Goal: Information Seeking & Learning: Check status

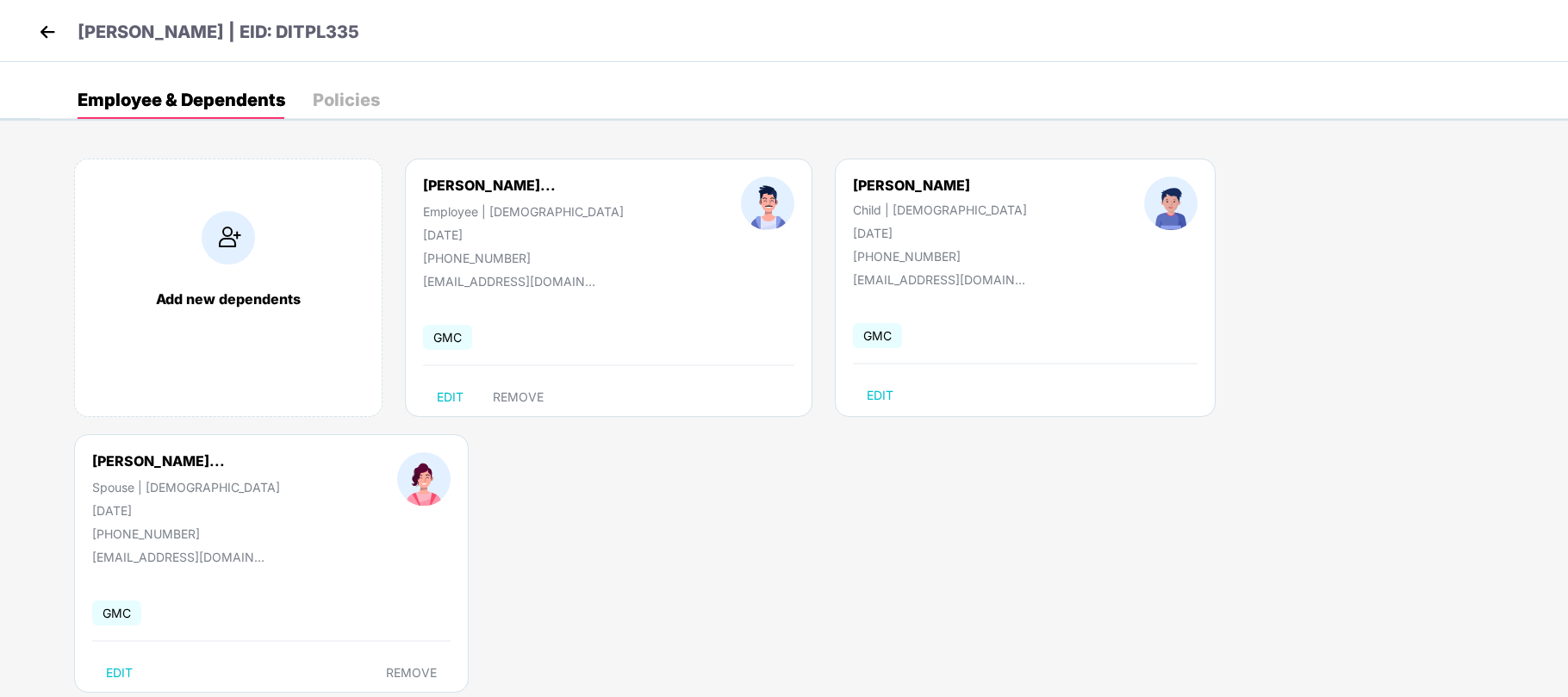
click at [40, 26] on img at bounding box center [47, 32] width 26 height 26
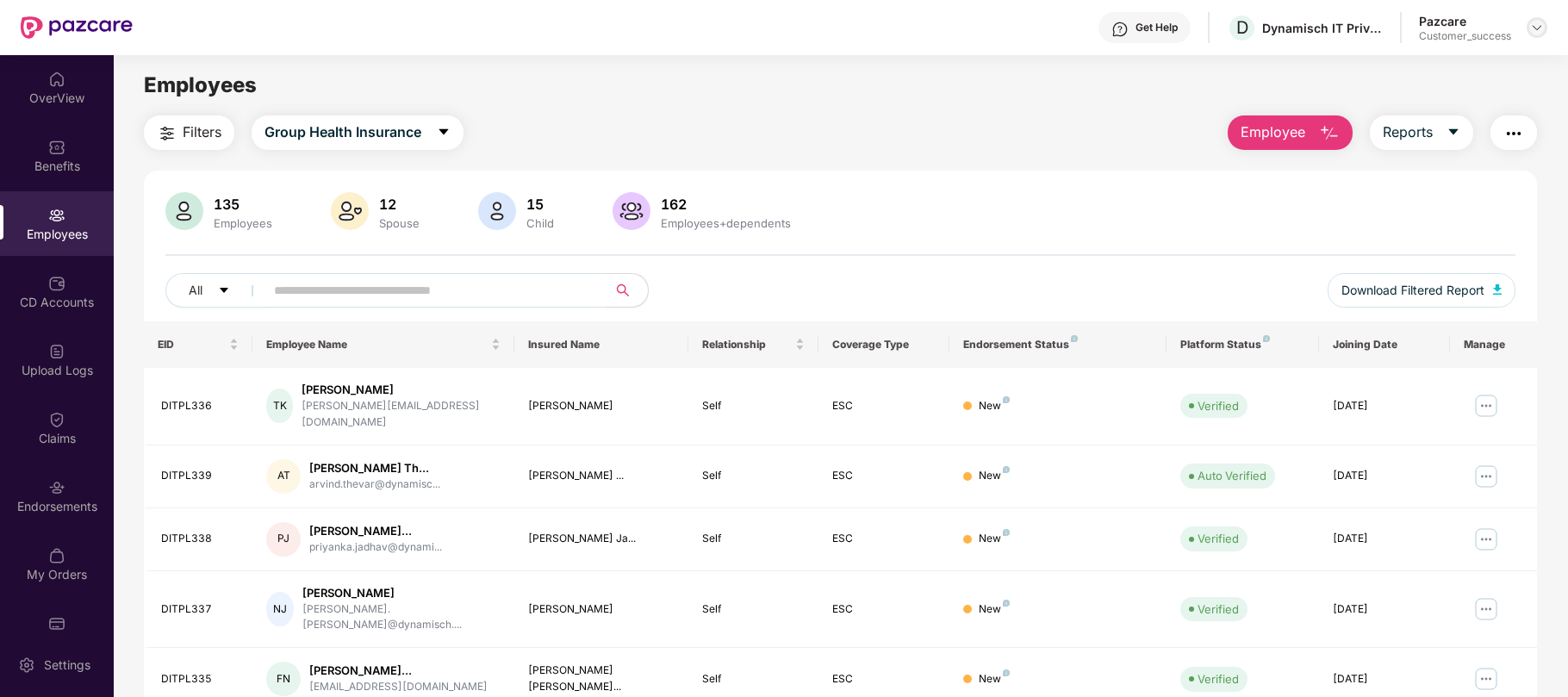
click at [1536, 31] on img at bounding box center [1537, 27] width 14 height 14
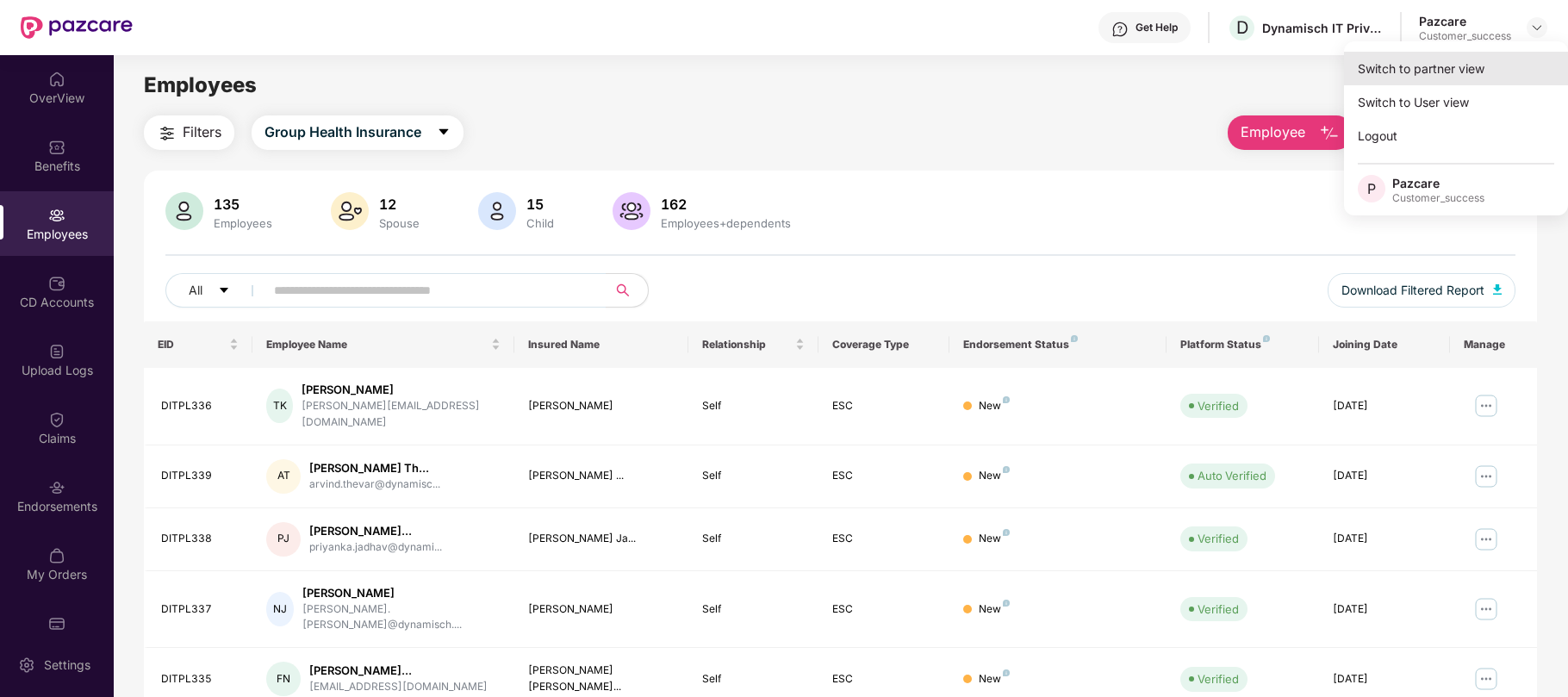
click at [1473, 77] on div "Switch to partner view" at bounding box center [1456, 68] width 224 height 33
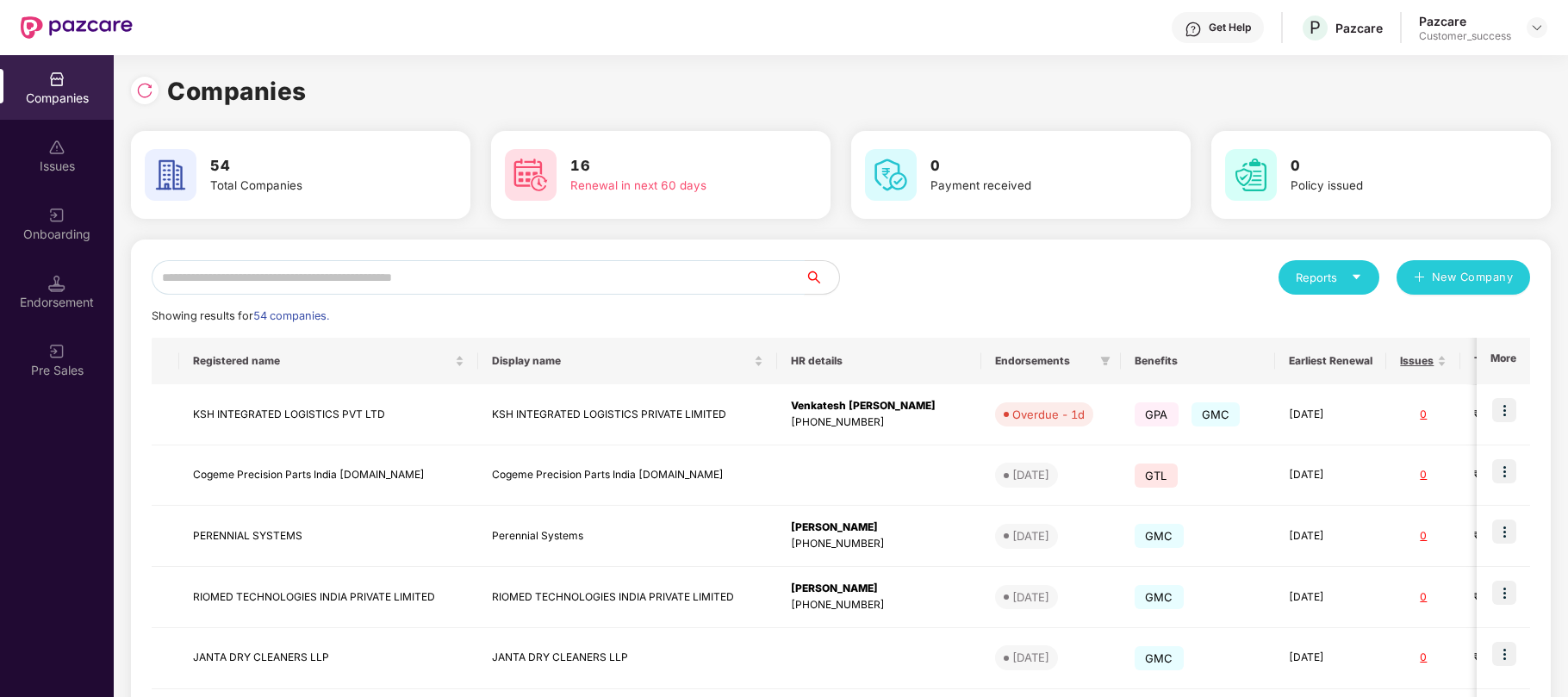
click at [606, 277] on input "text" at bounding box center [478, 276] width 653 height 34
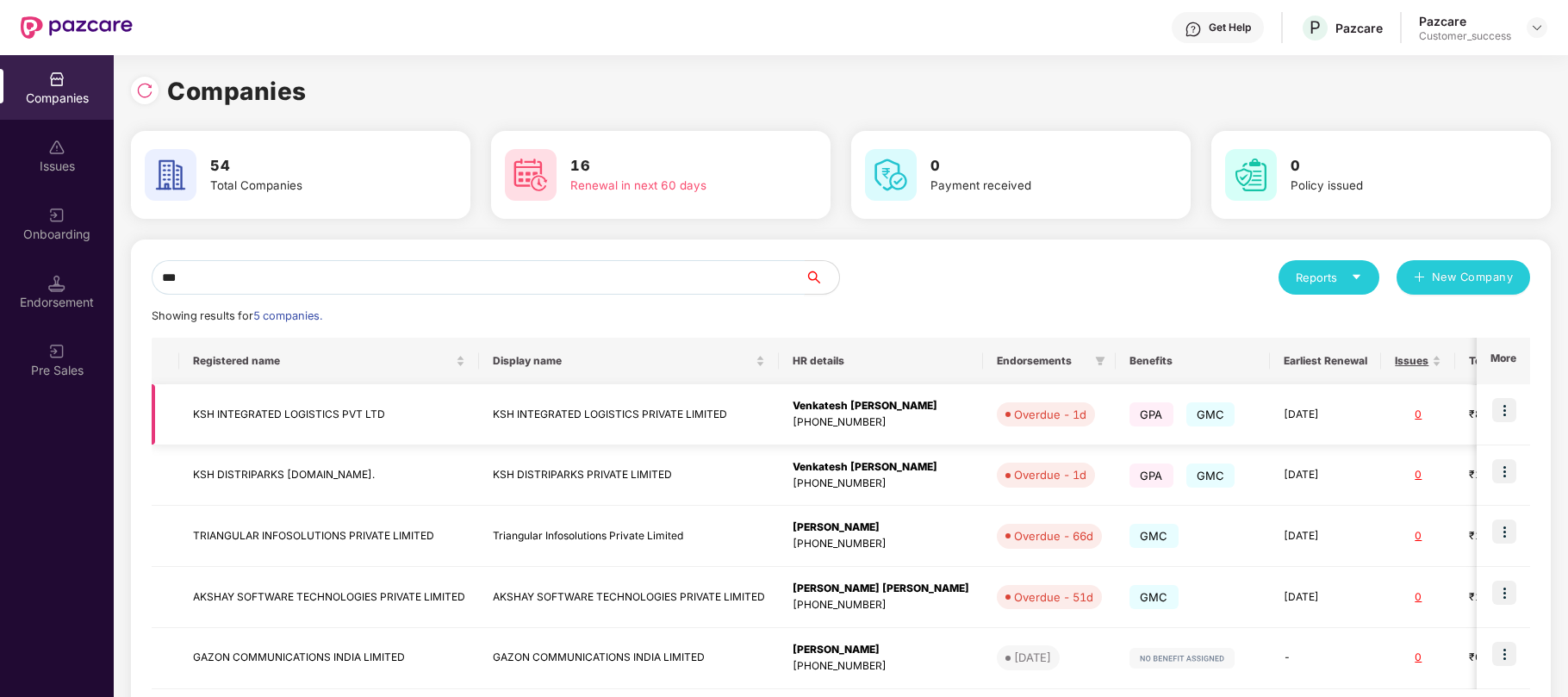
type input "***"
click at [1506, 415] on img at bounding box center [1504, 410] width 24 height 24
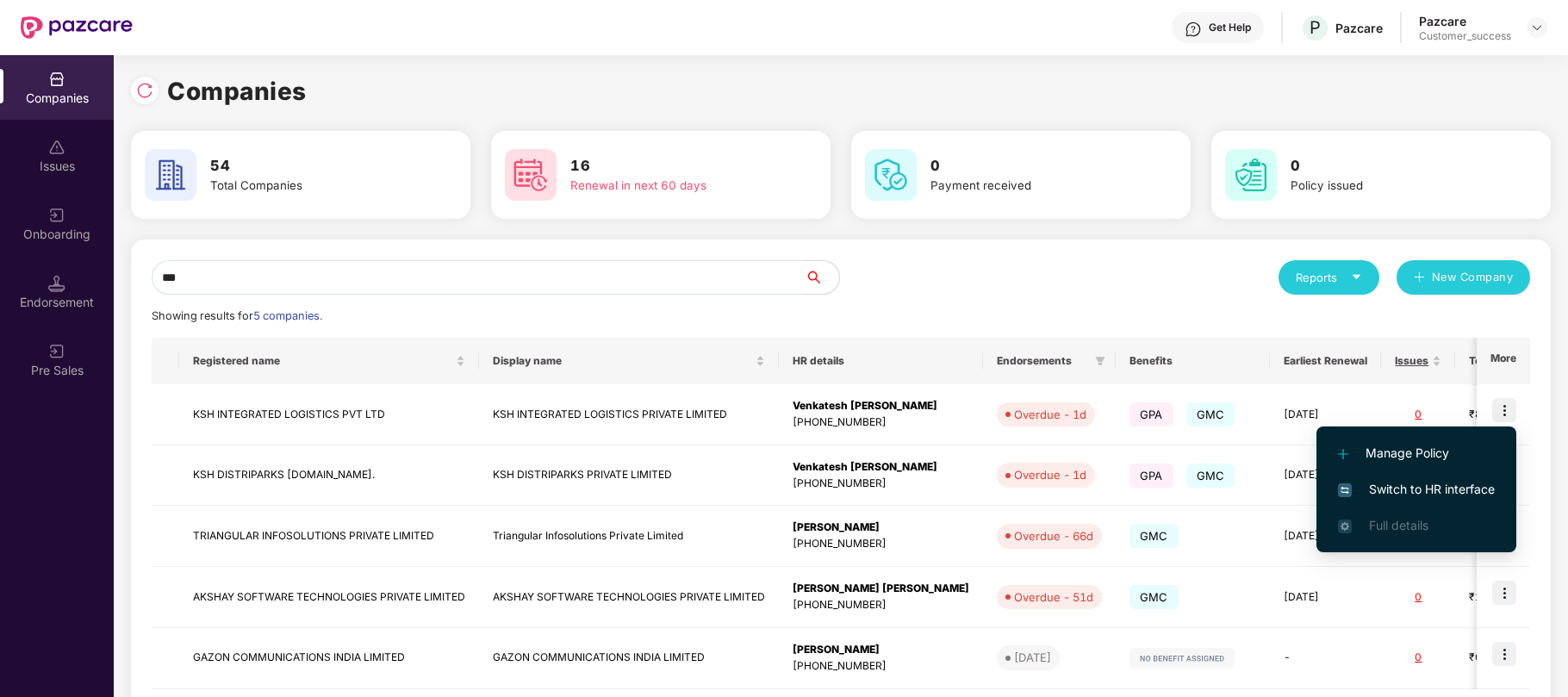
click at [1439, 483] on span "Switch to HR interface" at bounding box center [1416, 489] width 157 height 19
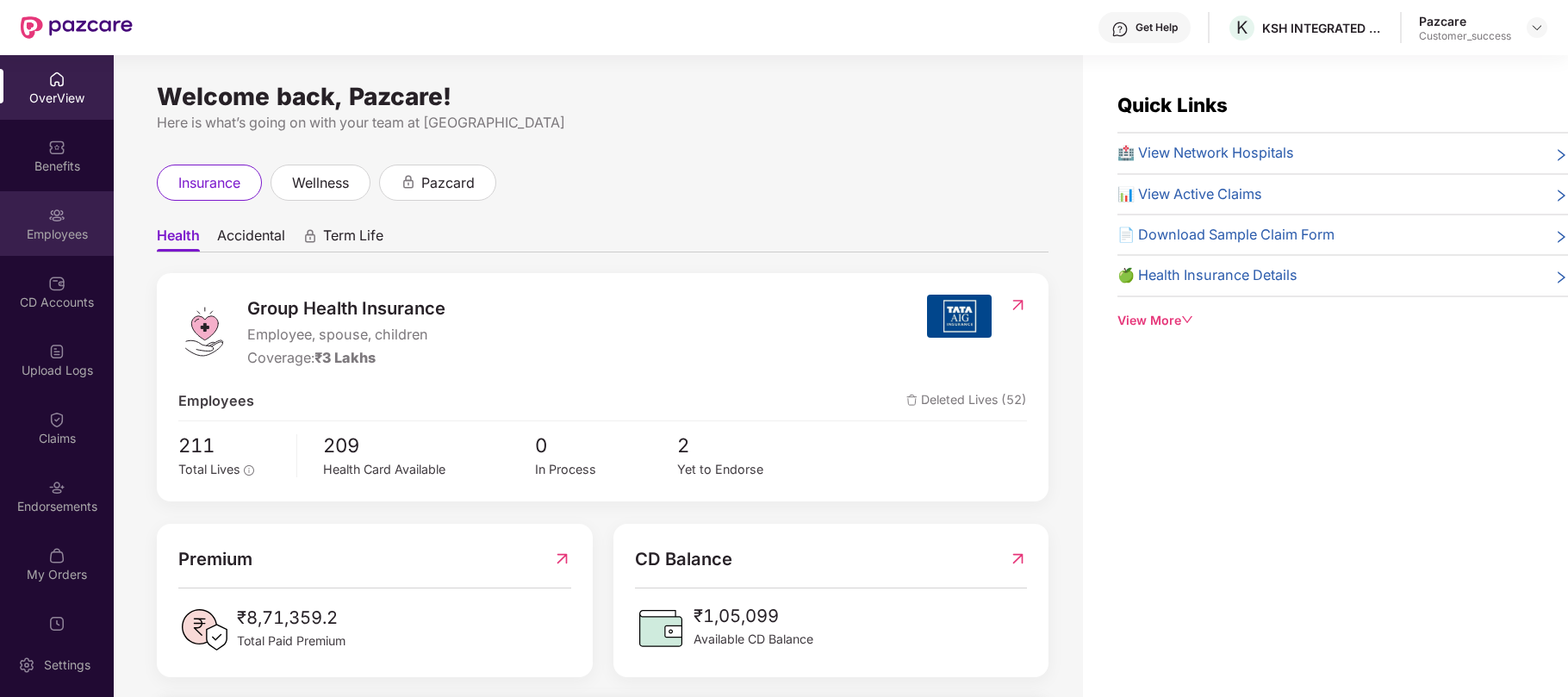
click at [52, 214] on img at bounding box center [56, 215] width 18 height 18
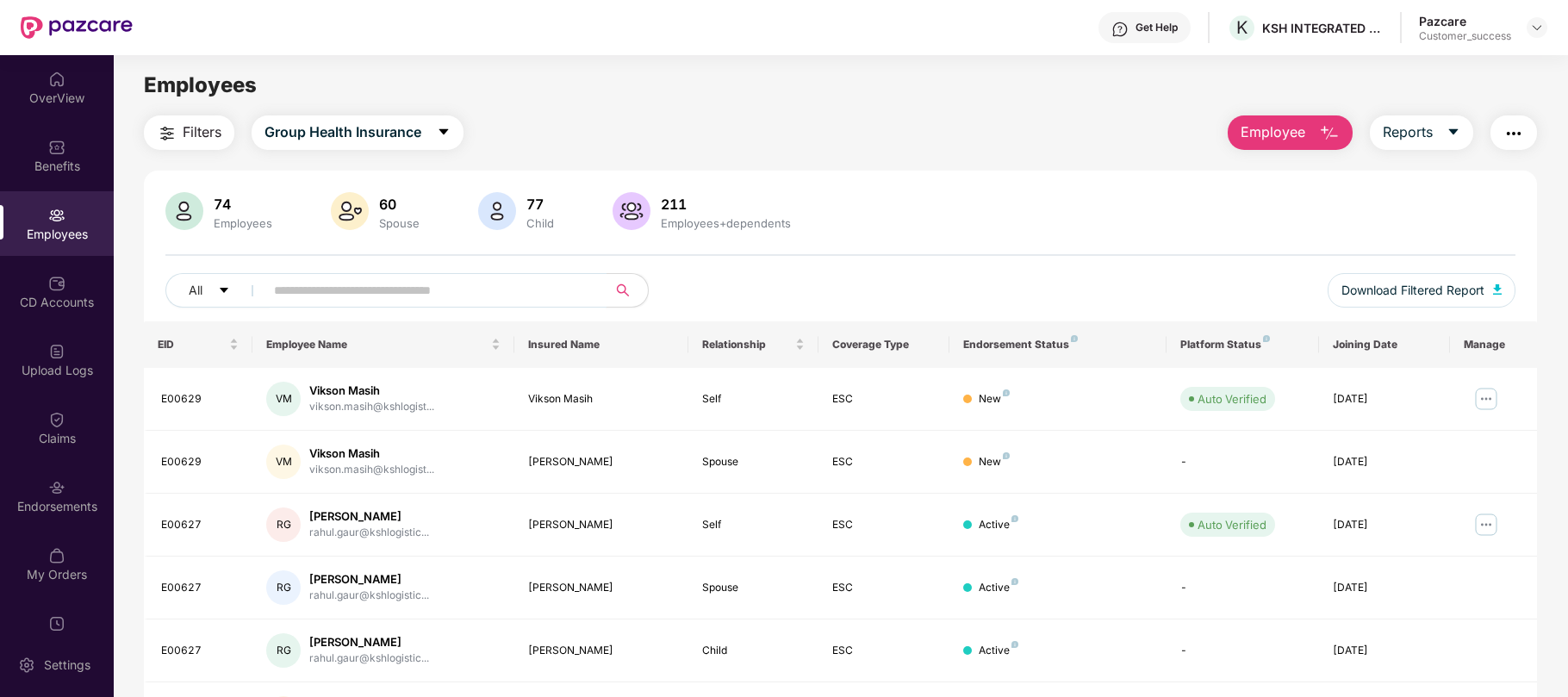
click at [448, 290] on input "text" at bounding box center [428, 290] width 310 height 26
paste input "******"
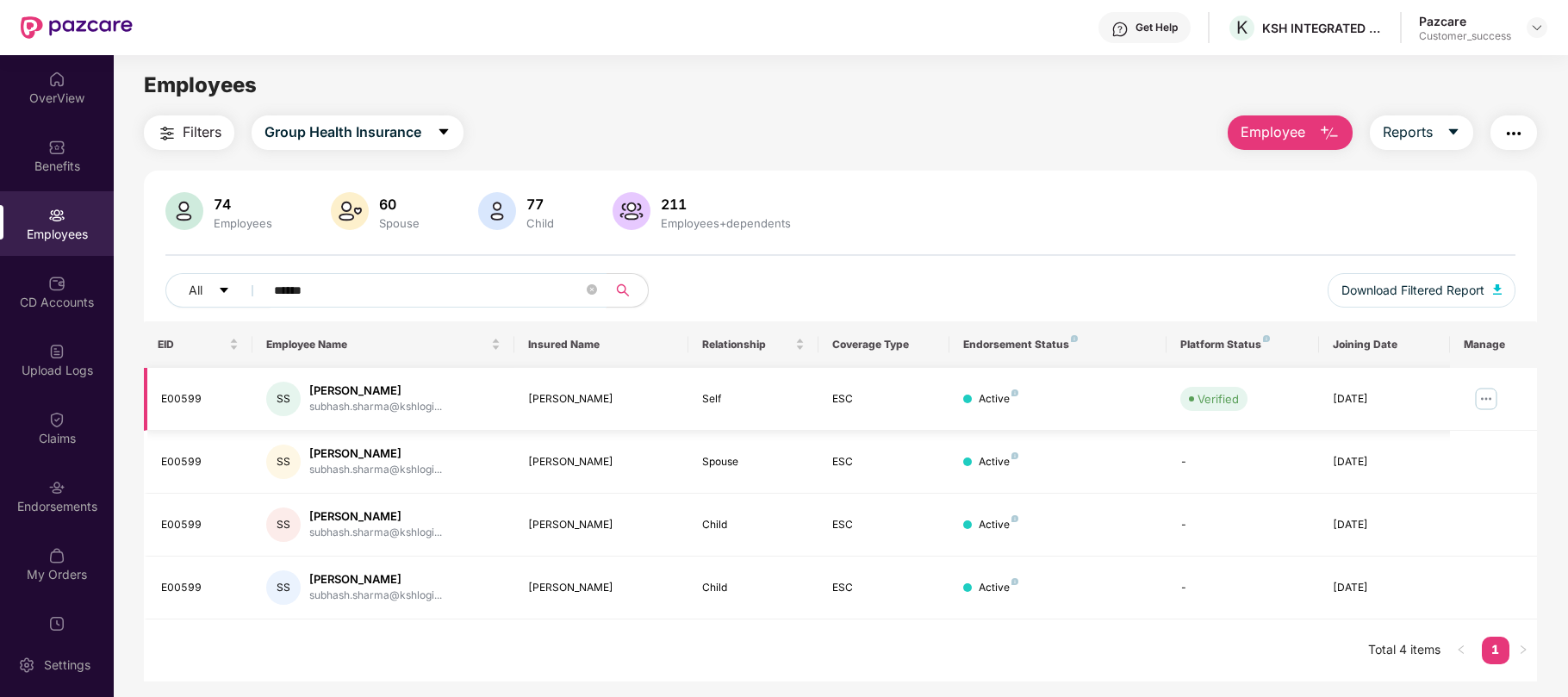
type input "******"
click at [1483, 393] on img at bounding box center [1486, 399] width 28 height 28
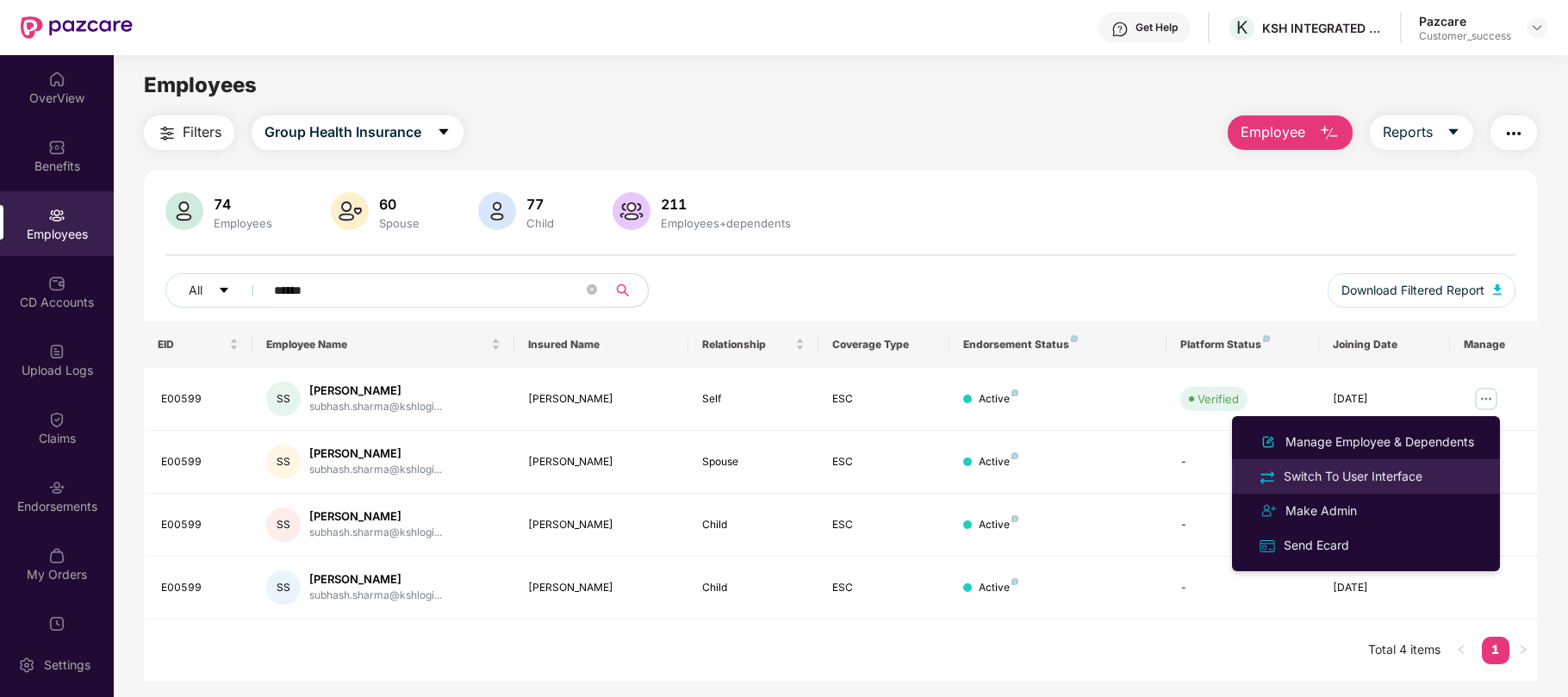
click at [1354, 473] on div "Switch To User Interface" at bounding box center [1353, 476] width 145 height 19
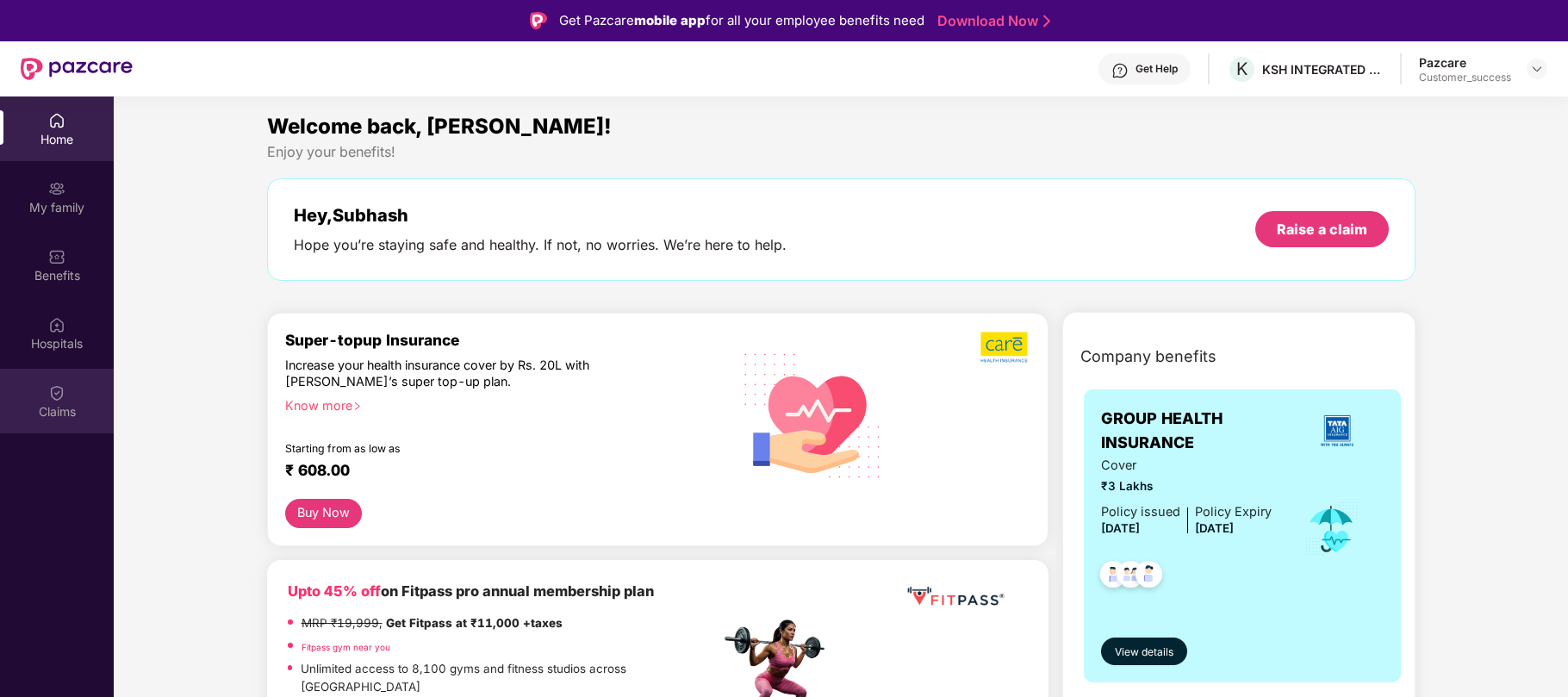
click at [48, 410] on div "Claims" at bounding box center [56, 411] width 114 height 18
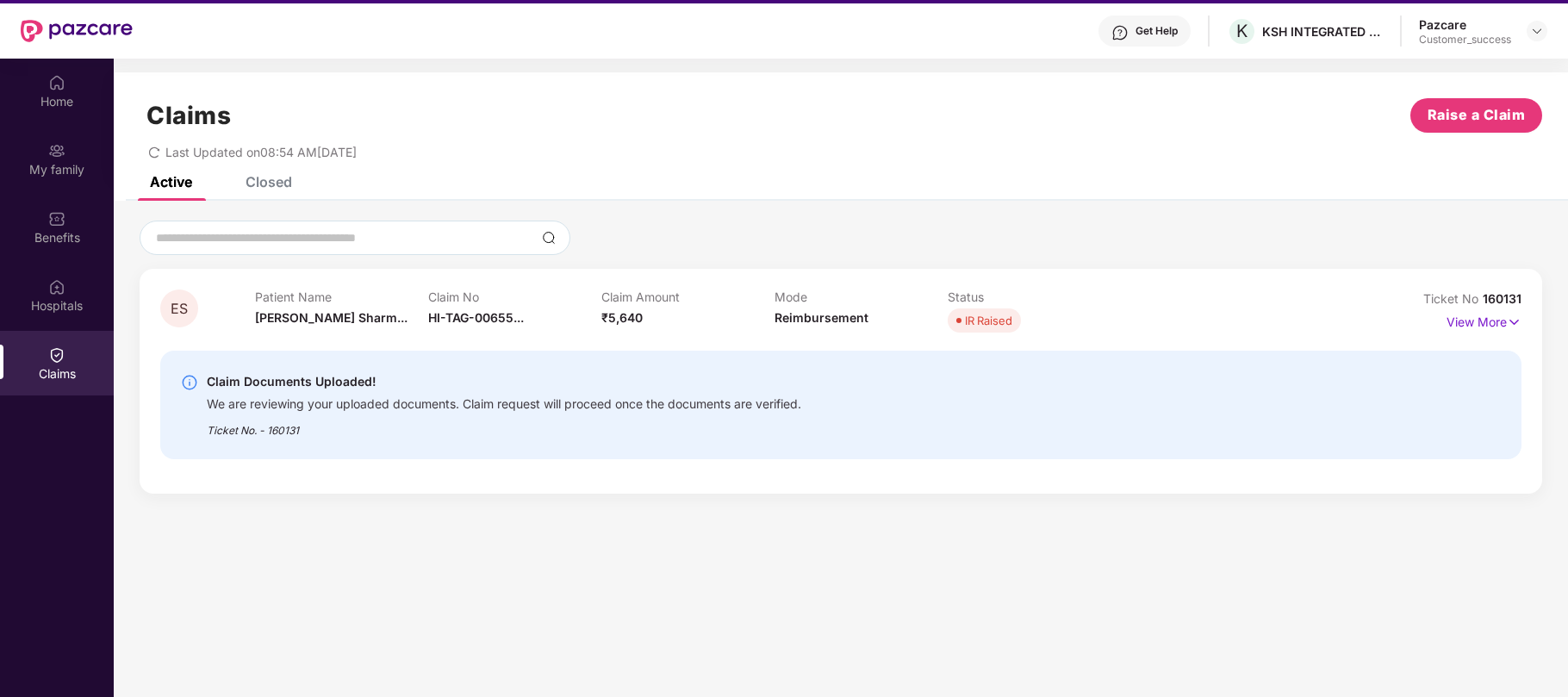
scroll to position [39, 0]
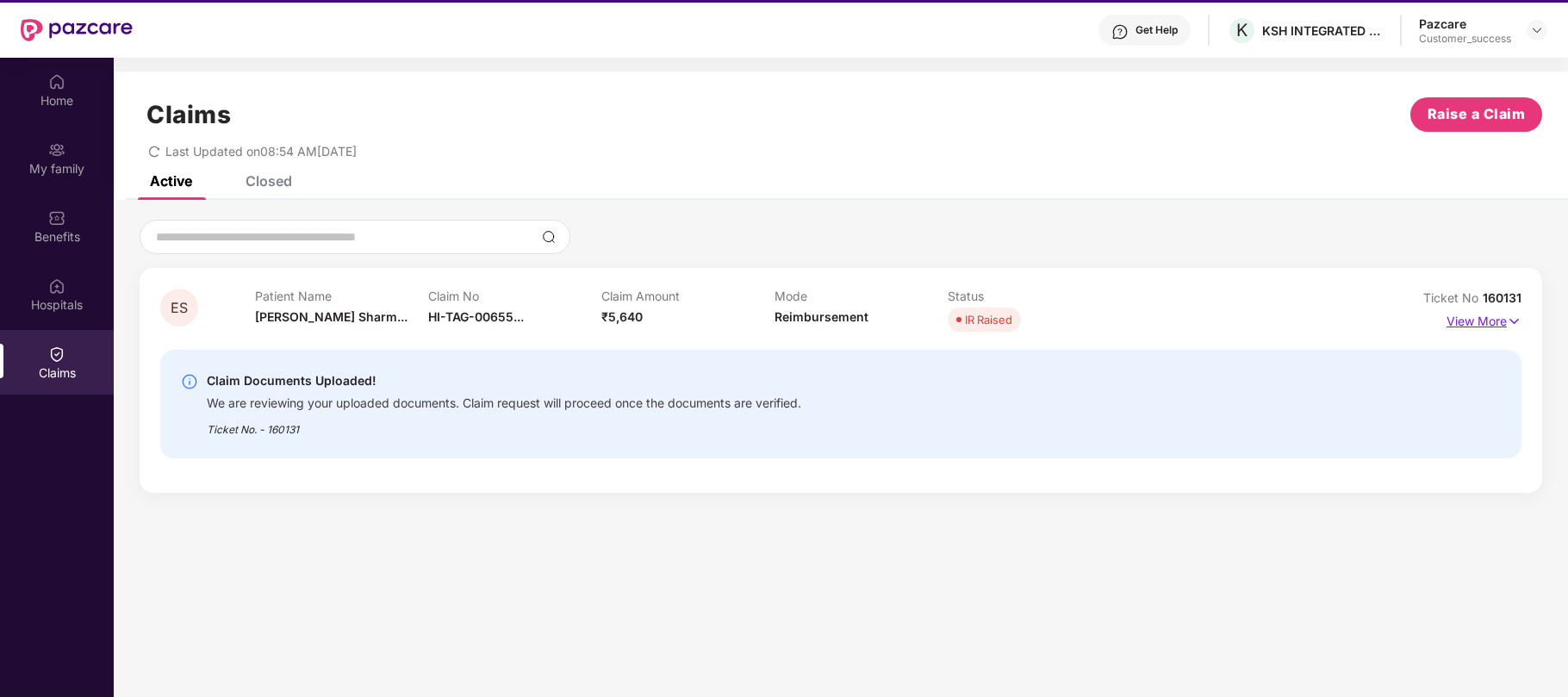
click at [1516, 318] on img at bounding box center [1514, 321] width 15 height 19
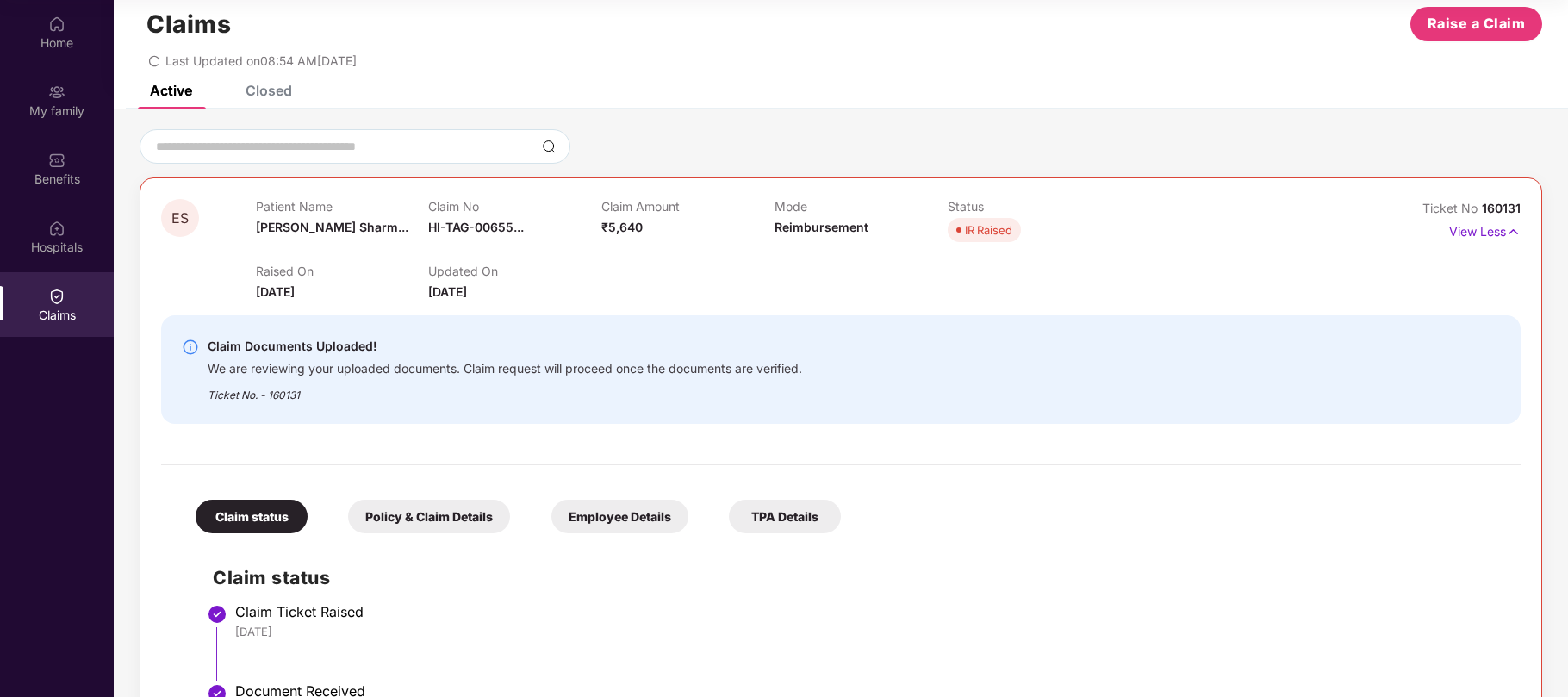
scroll to position [34, 0]
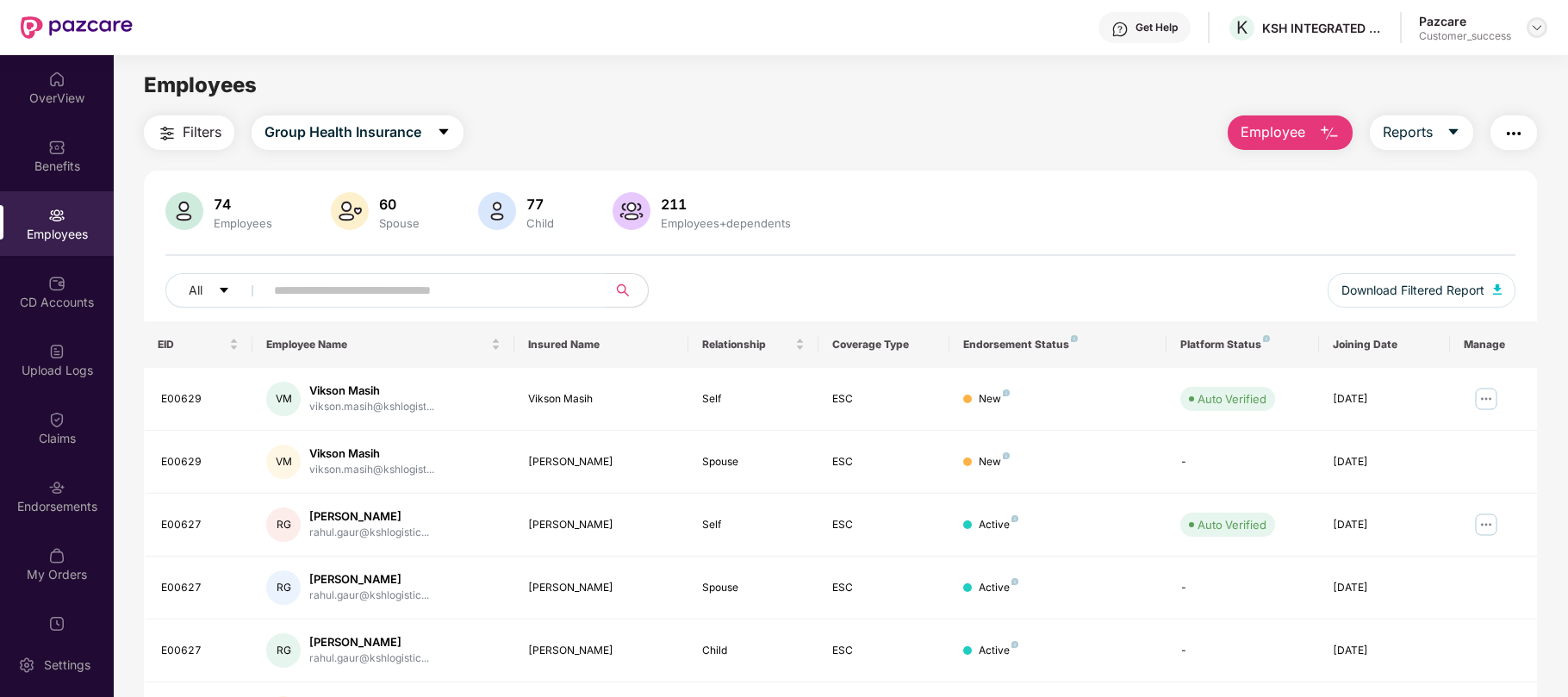
click at [1537, 29] on img at bounding box center [1537, 27] width 14 height 14
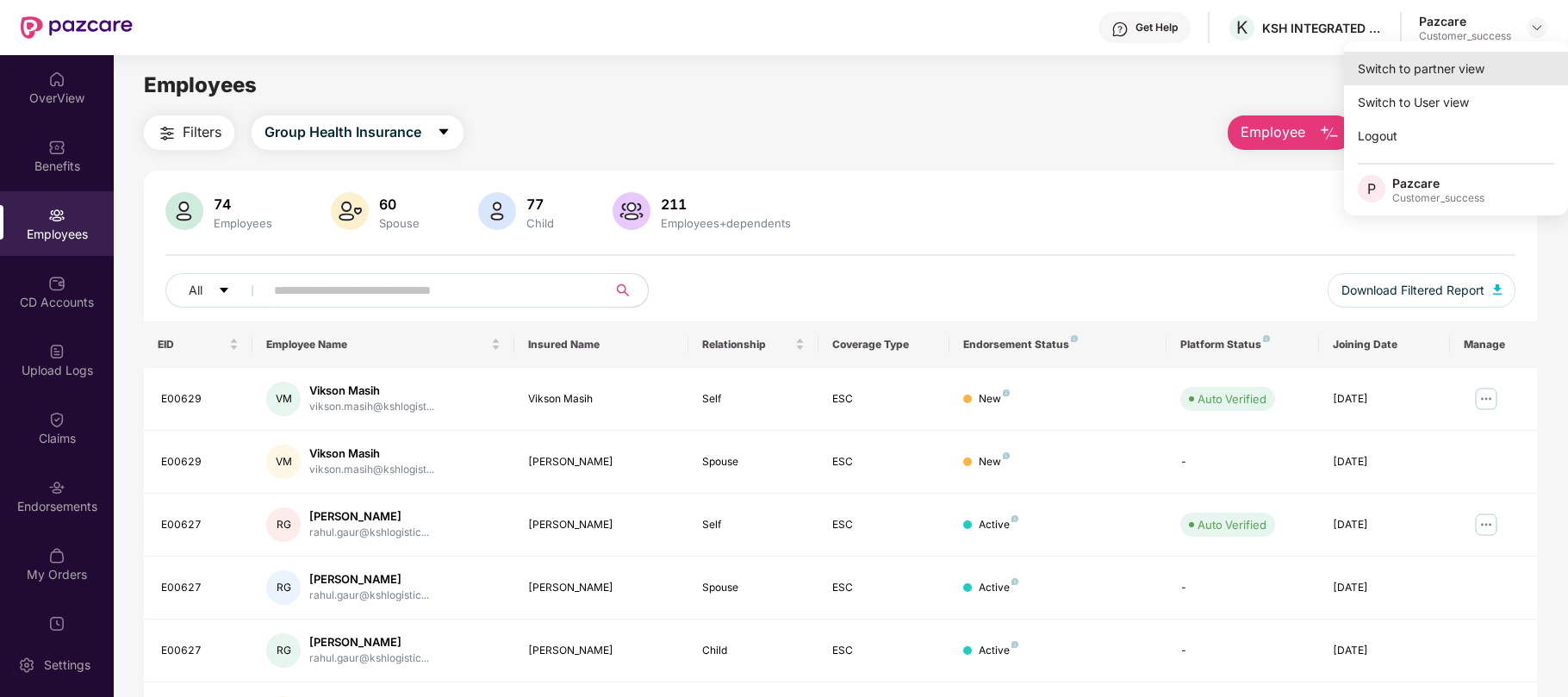
click at [1432, 67] on div "Switch to partner view" at bounding box center [1456, 68] width 224 height 33
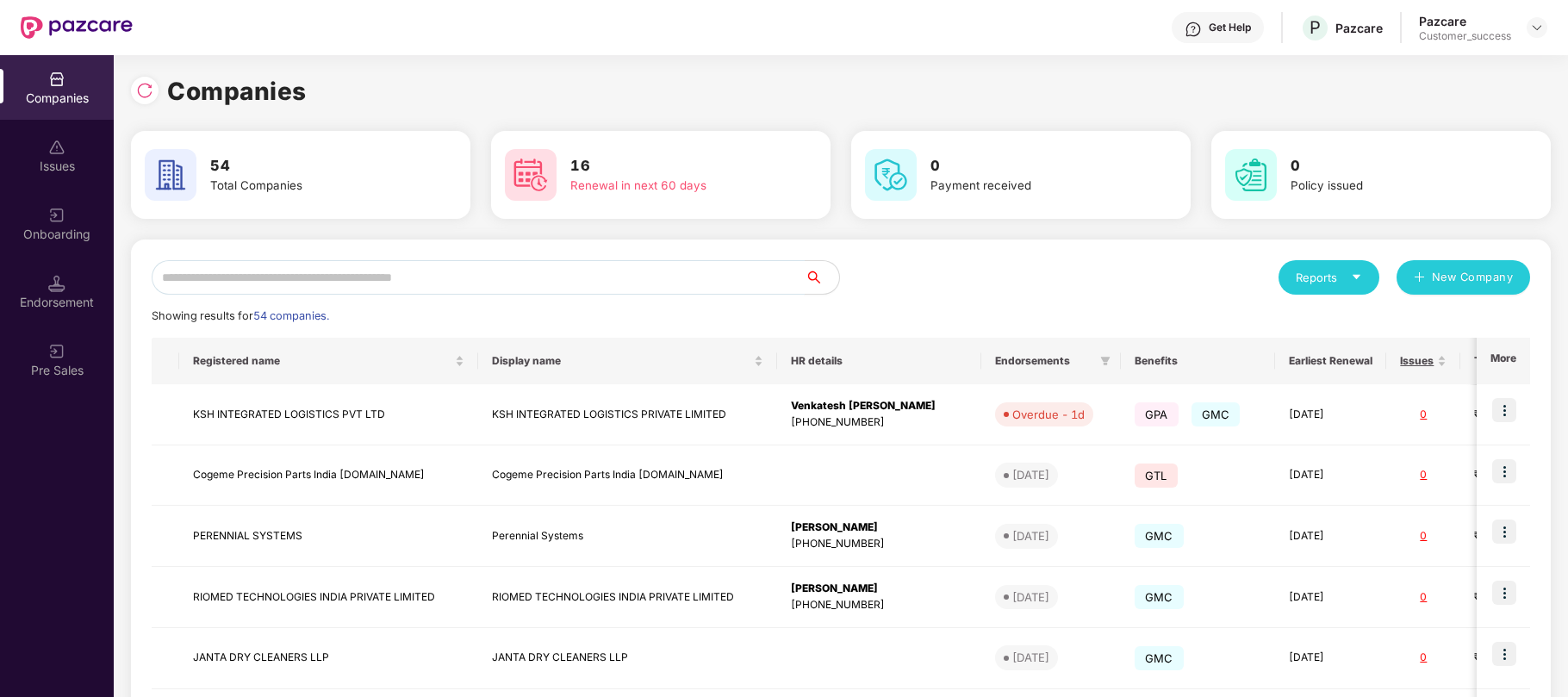
click at [374, 279] on input "text" at bounding box center [478, 276] width 653 height 34
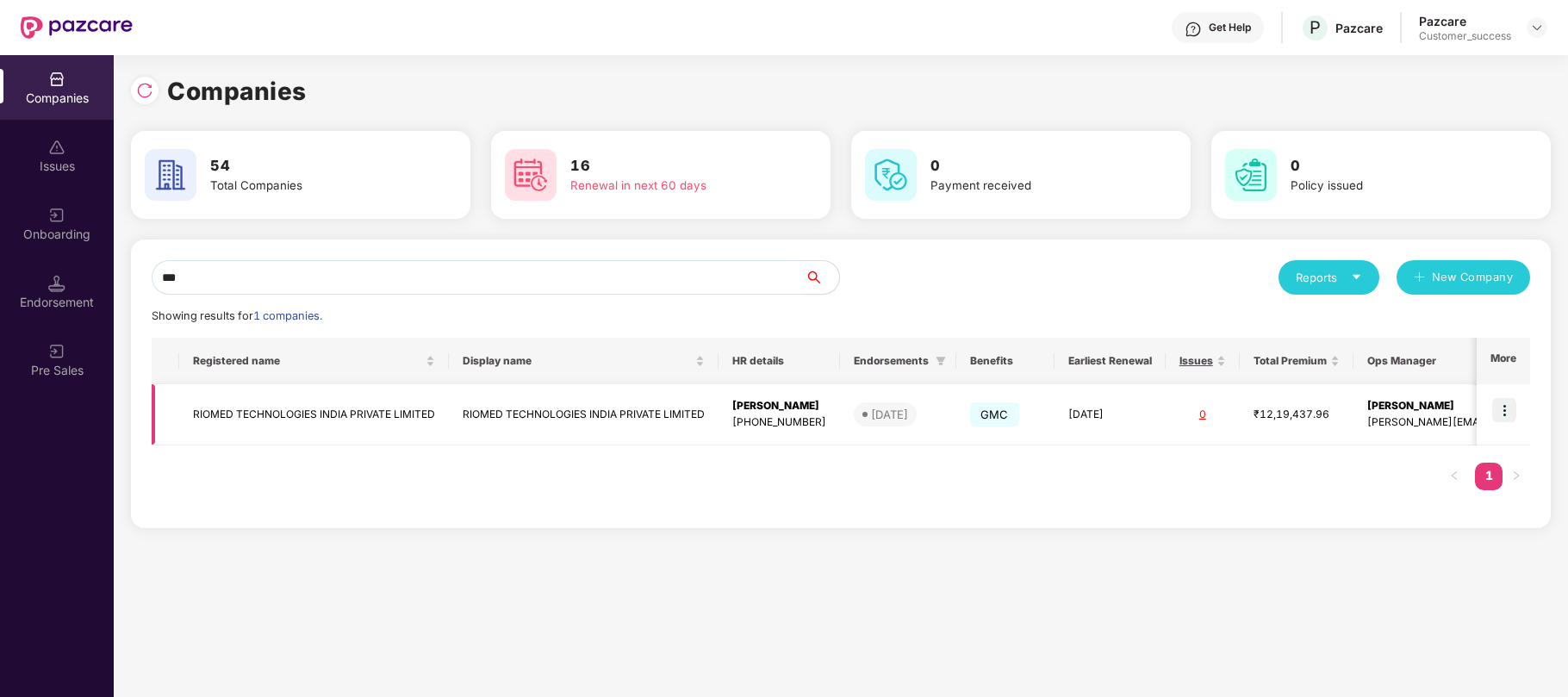
type input "***"
click at [1507, 407] on img at bounding box center [1504, 410] width 24 height 24
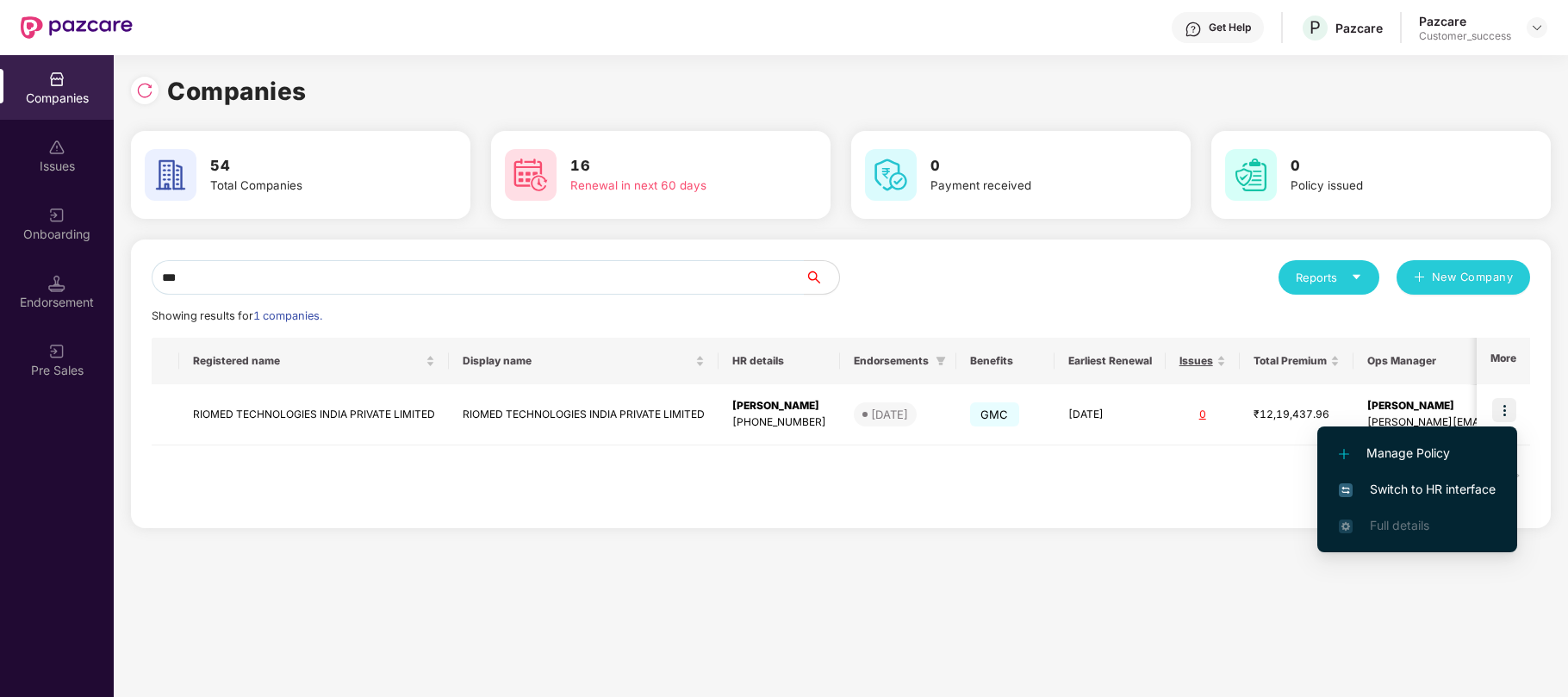
click at [1414, 483] on span "Switch to HR interface" at bounding box center [1417, 489] width 157 height 19
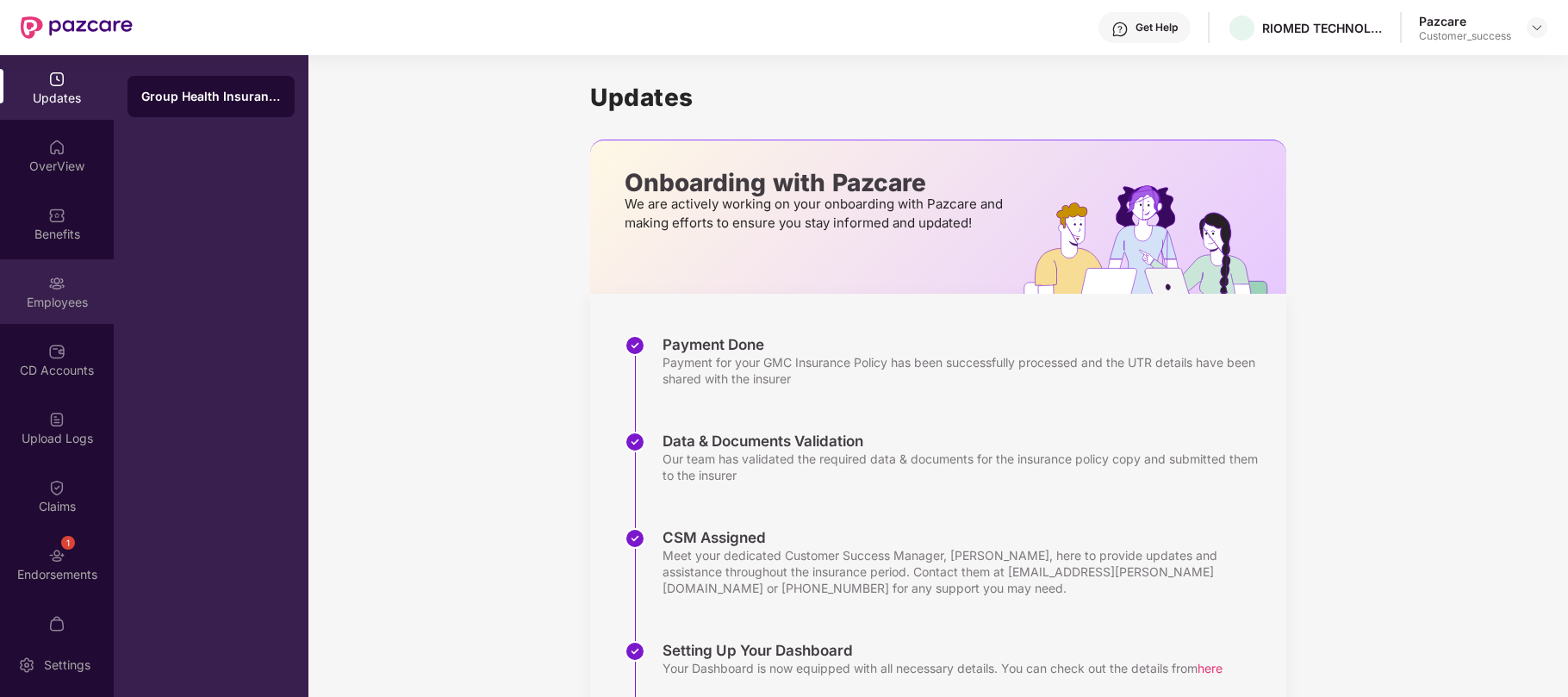
click at [46, 301] on div "Employees" at bounding box center [56, 302] width 114 height 18
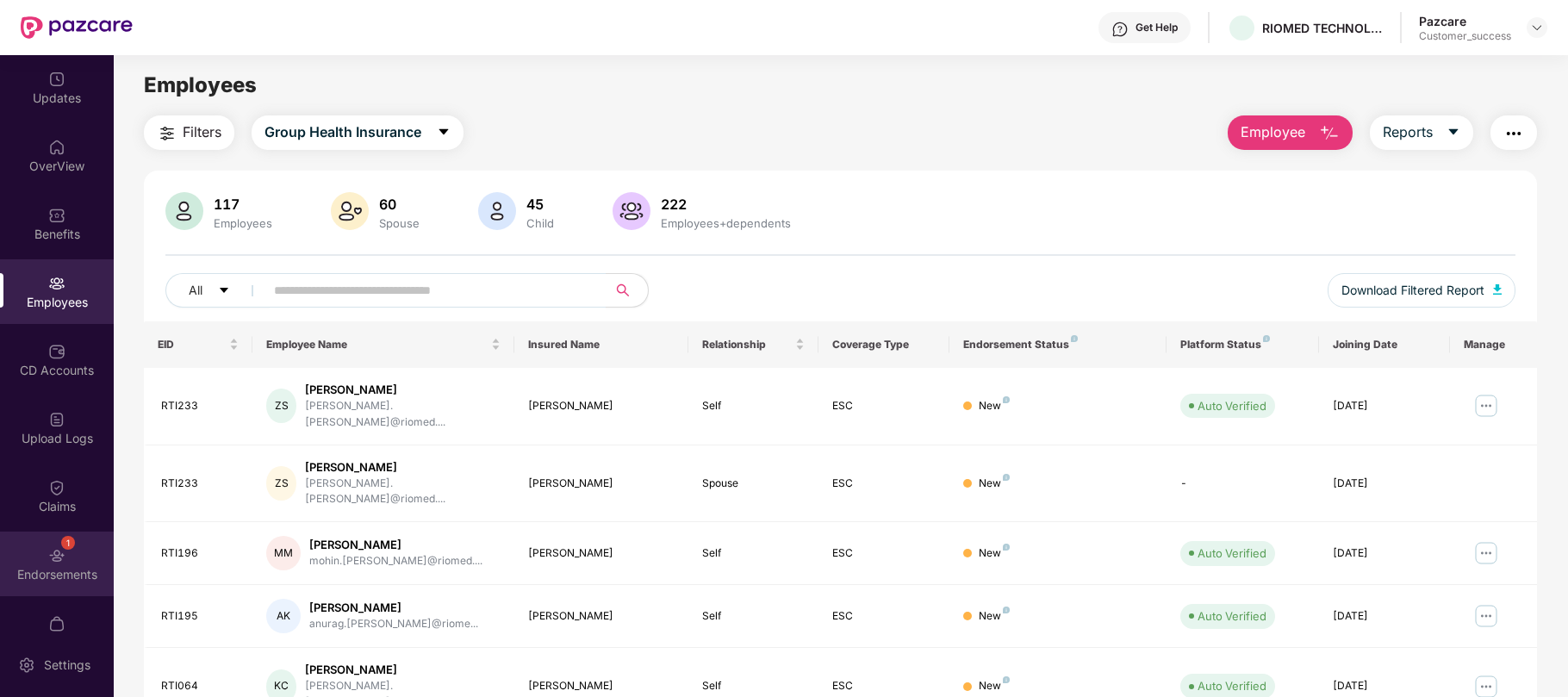
click at [46, 569] on div "Endorsements" at bounding box center [56, 574] width 114 height 18
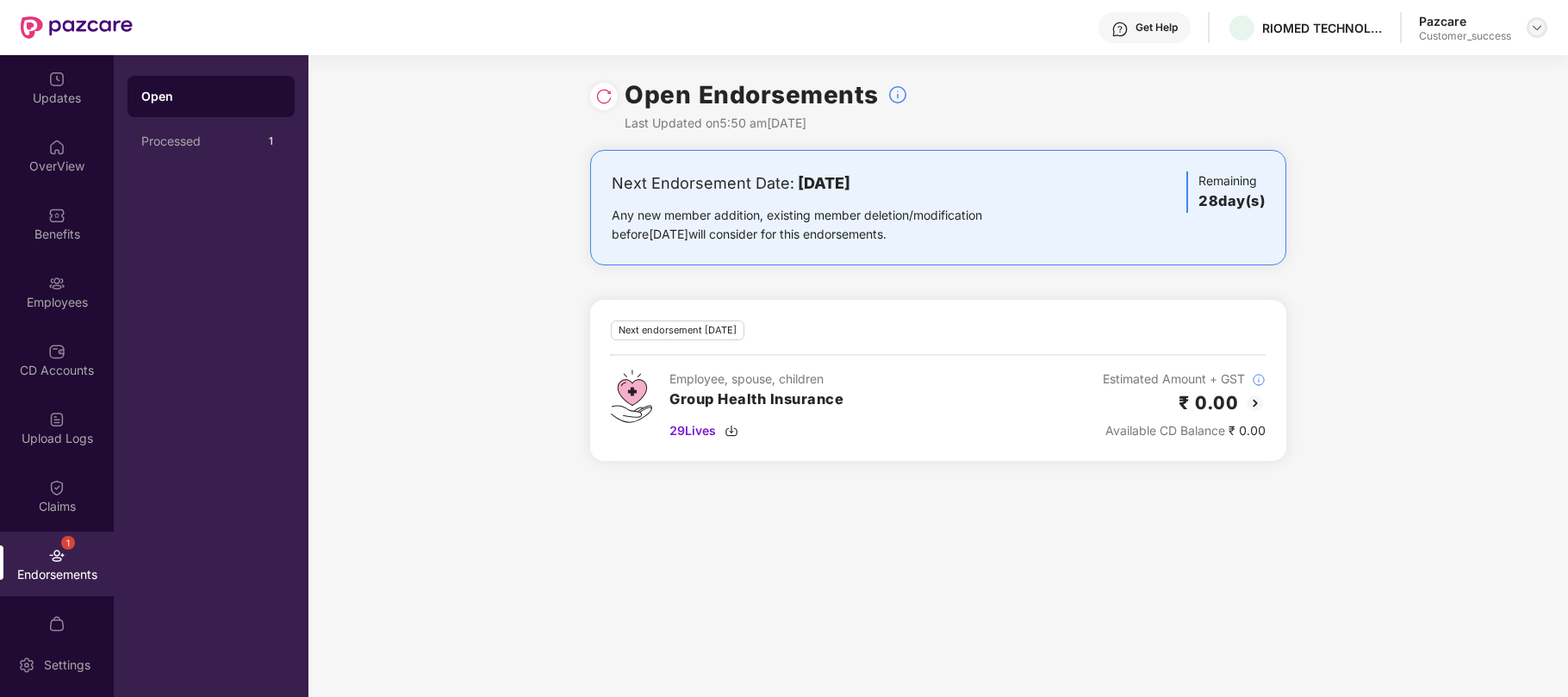
click at [1537, 25] on img at bounding box center [1537, 27] width 14 height 14
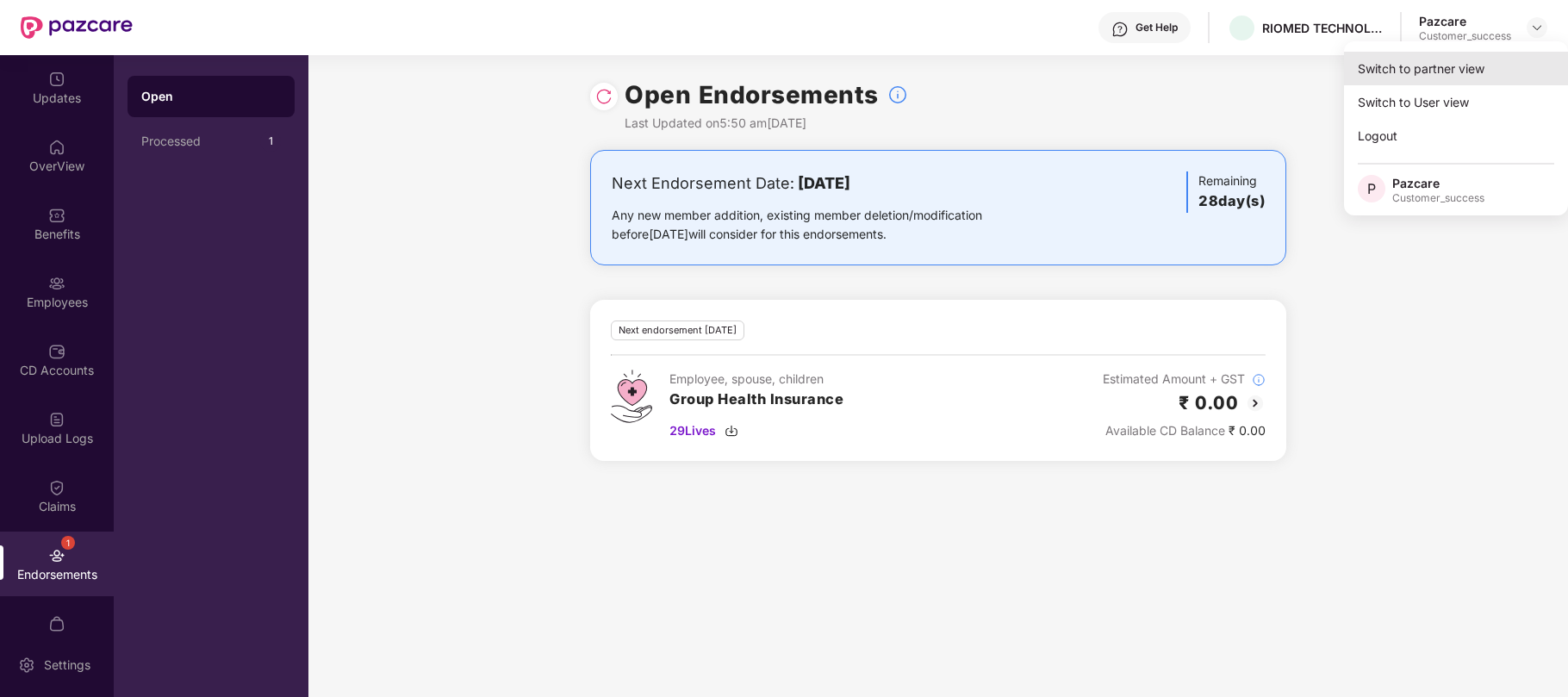
click at [1416, 62] on div "Switch to partner view" at bounding box center [1456, 68] width 224 height 33
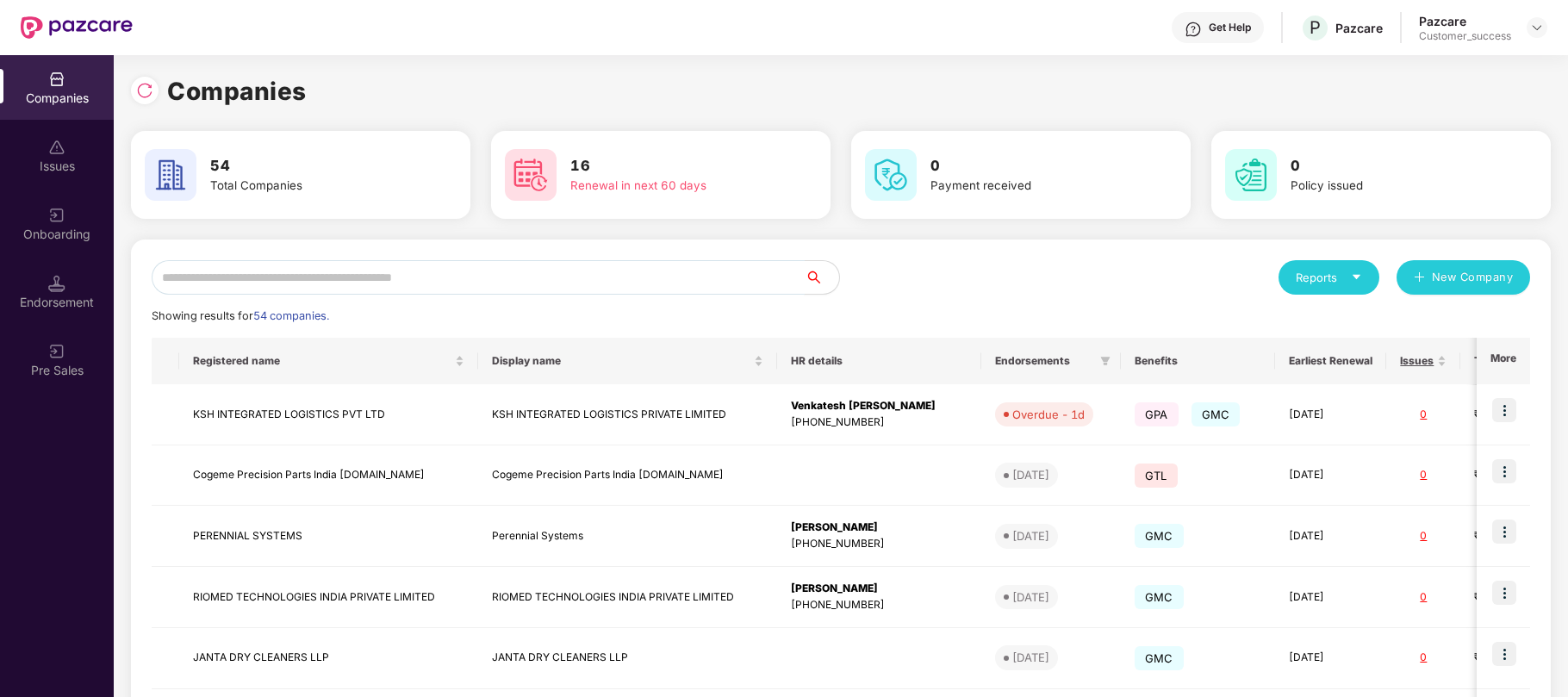
click at [249, 277] on input "text" at bounding box center [478, 276] width 653 height 34
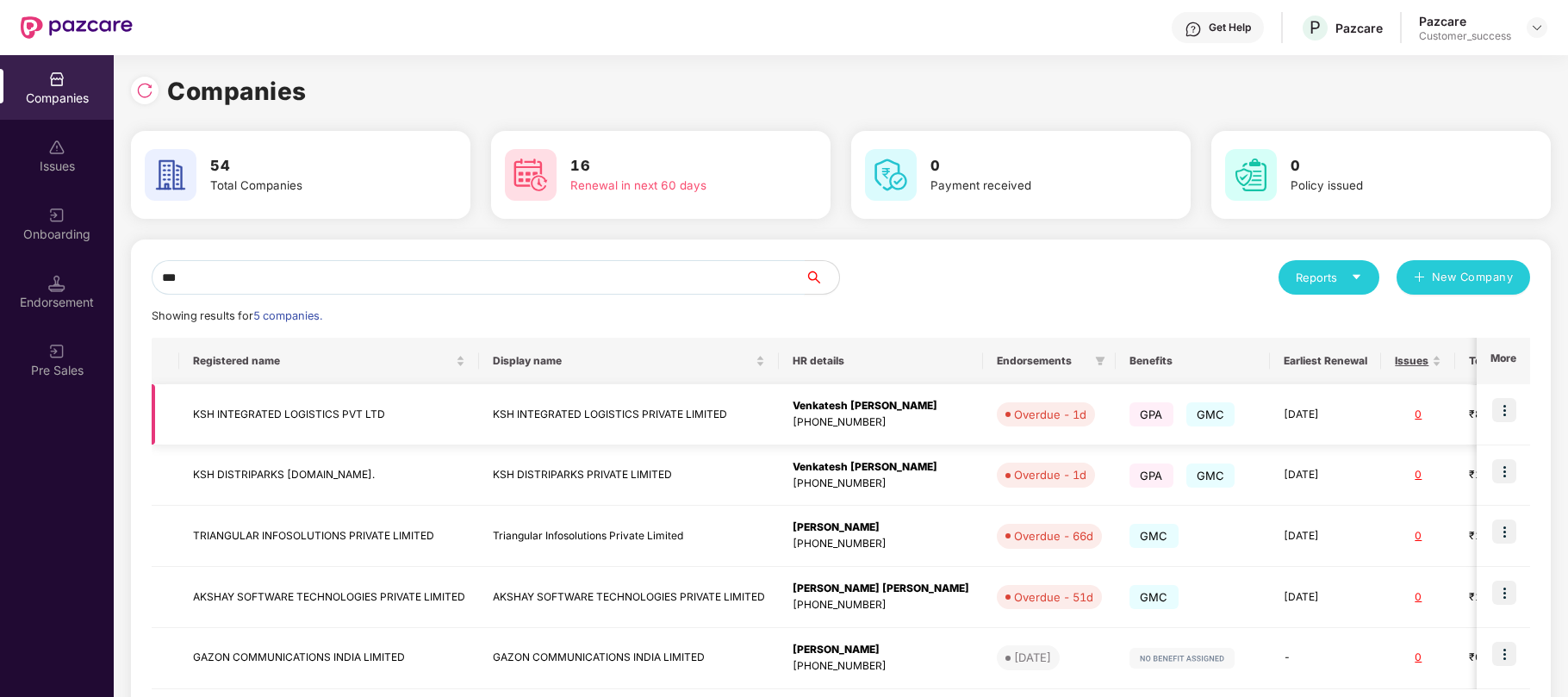
type input "***"
click at [1506, 415] on img at bounding box center [1504, 410] width 24 height 24
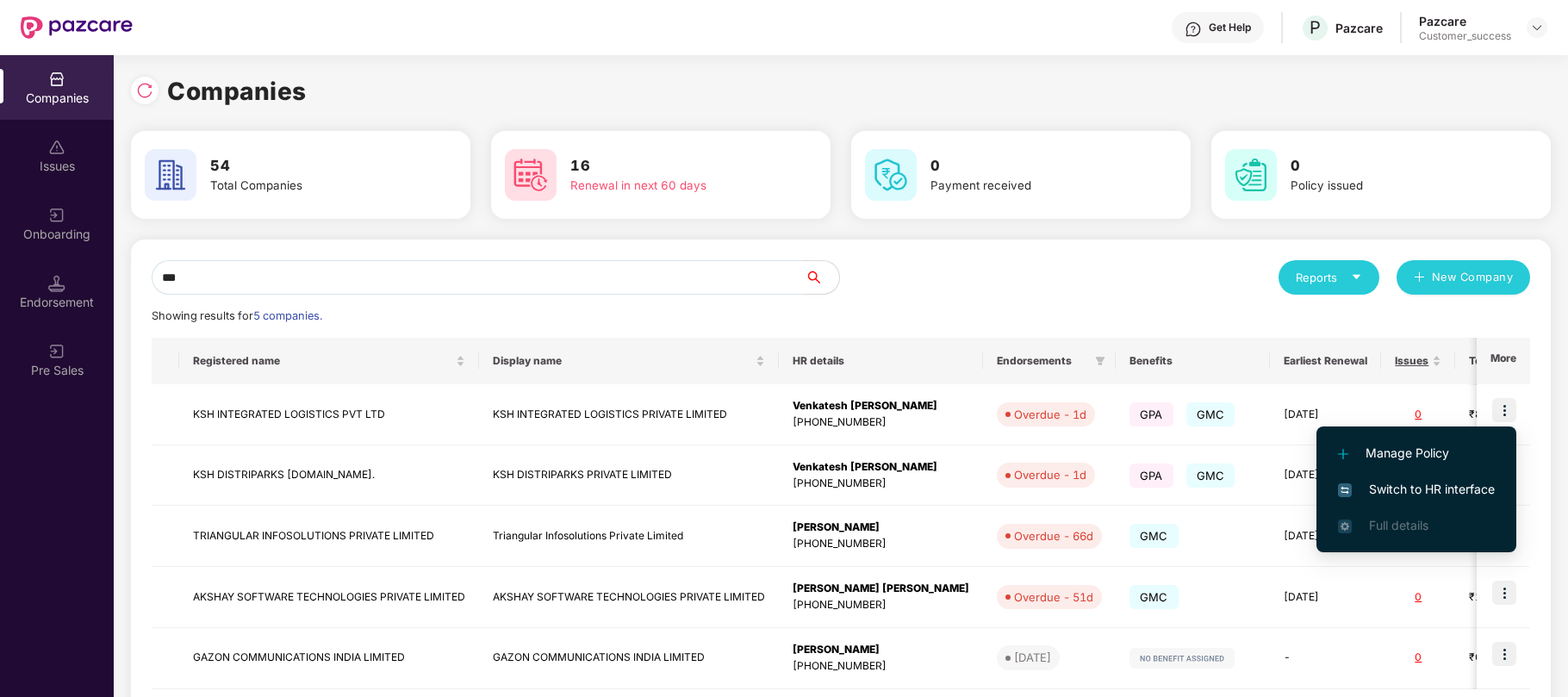
click at [1428, 487] on span "Switch to HR interface" at bounding box center [1416, 489] width 157 height 19
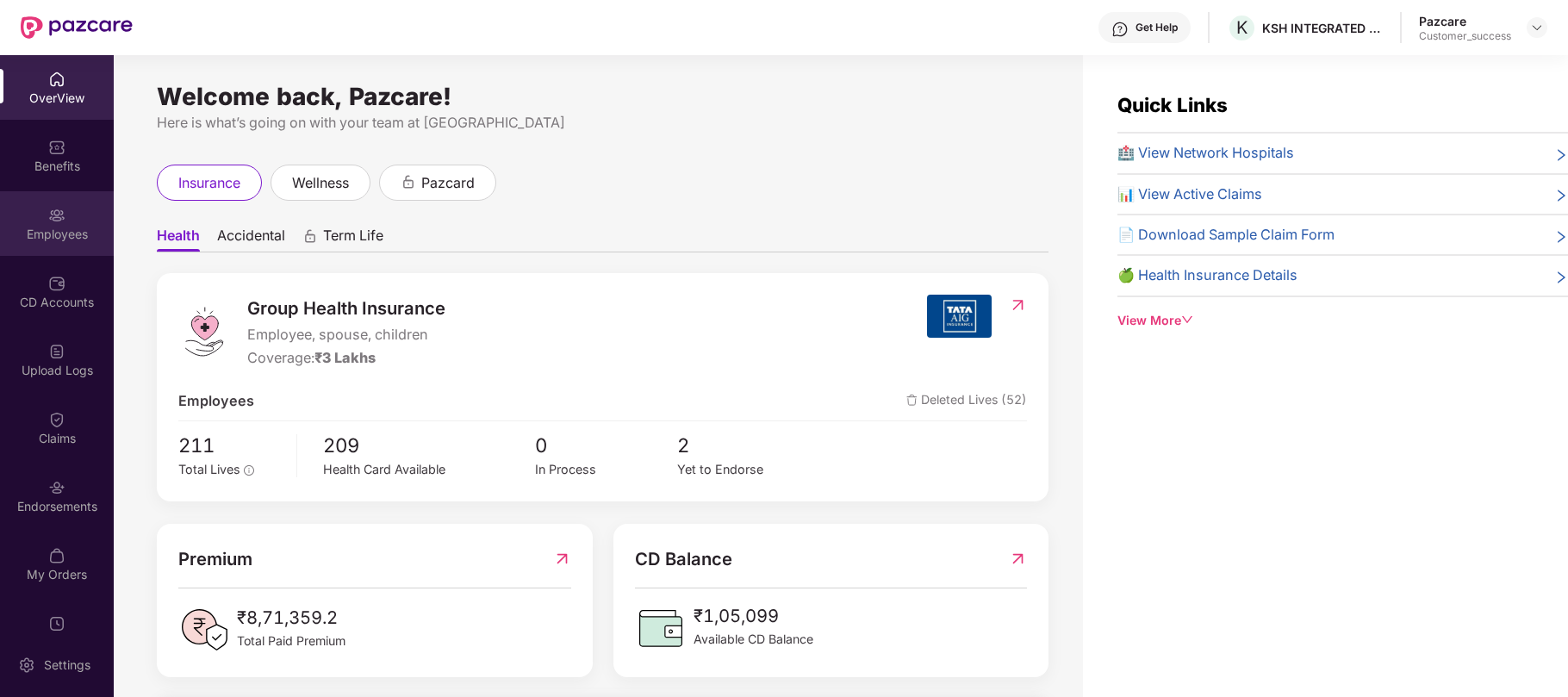
click at [67, 215] on div "Employees" at bounding box center [56, 224] width 114 height 65
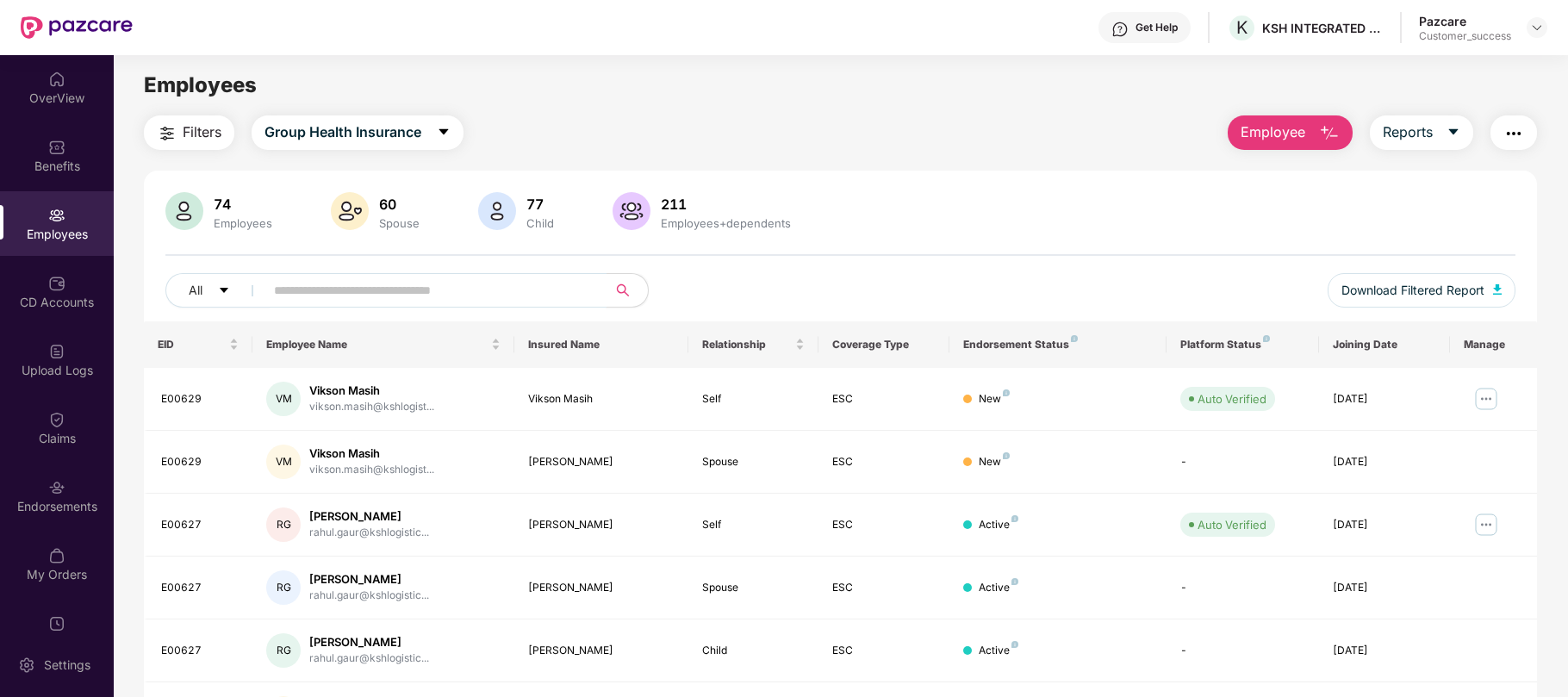
click at [550, 295] on input "text" at bounding box center [428, 290] width 310 height 26
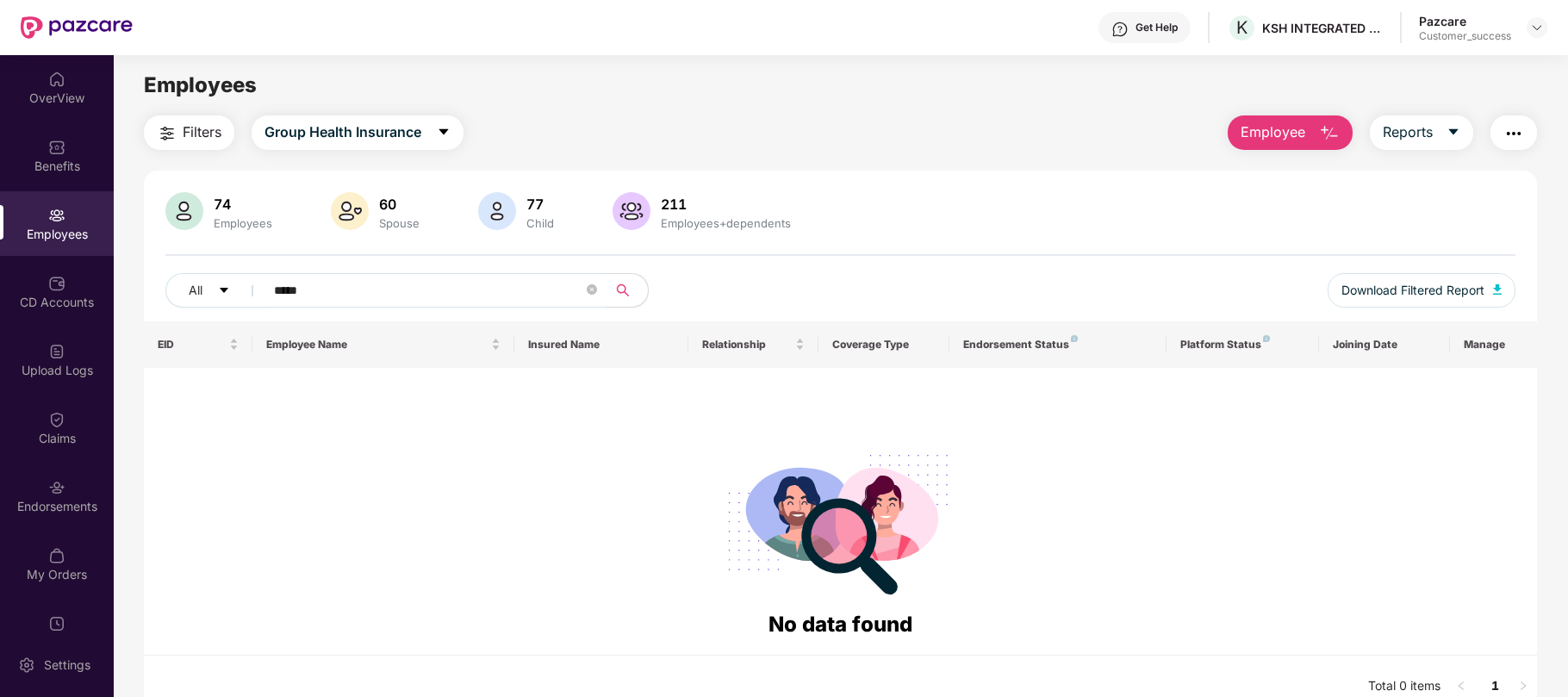
click at [294, 284] on input "*****" at bounding box center [428, 290] width 310 height 26
paste input "*"
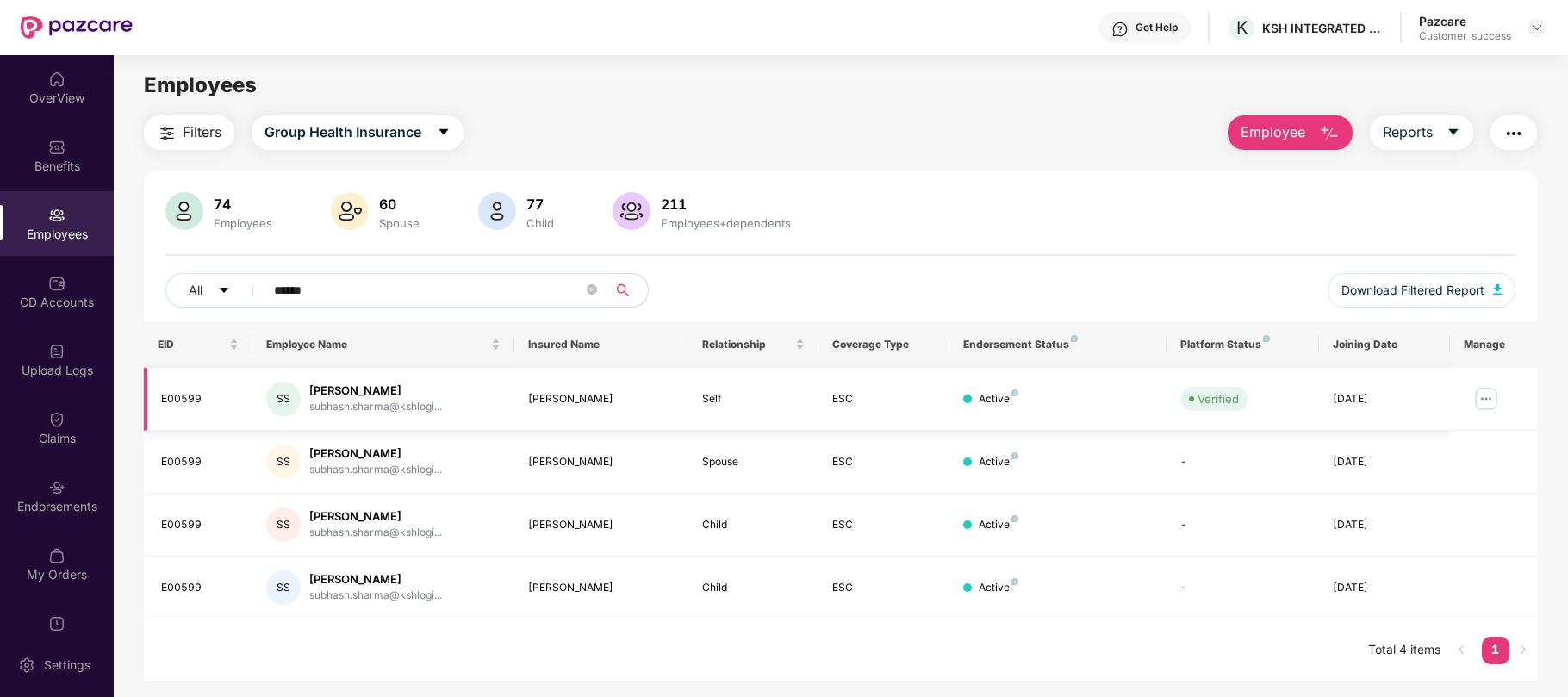
type input "******"
click at [1478, 409] on img at bounding box center [1486, 399] width 28 height 28
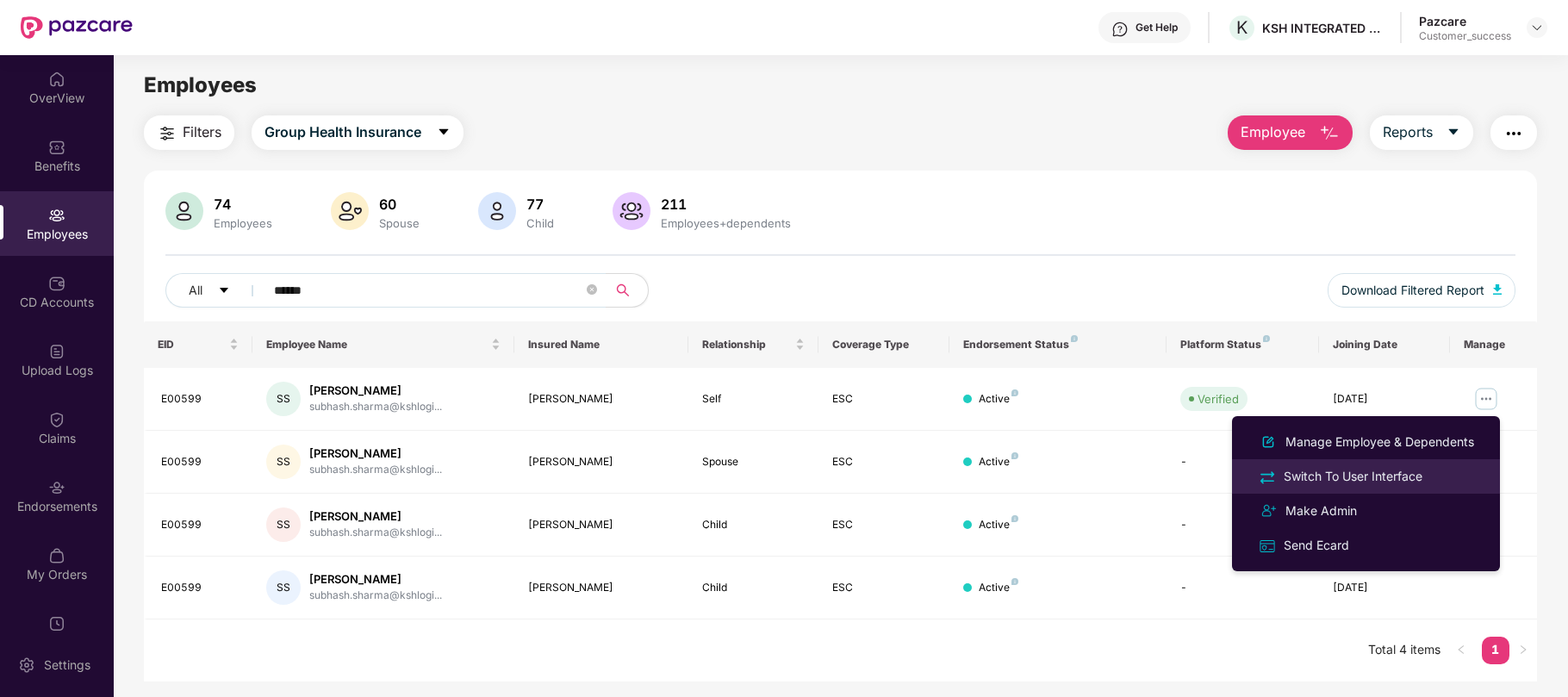
click at [1382, 467] on div "Switch To User Interface" at bounding box center [1353, 476] width 145 height 19
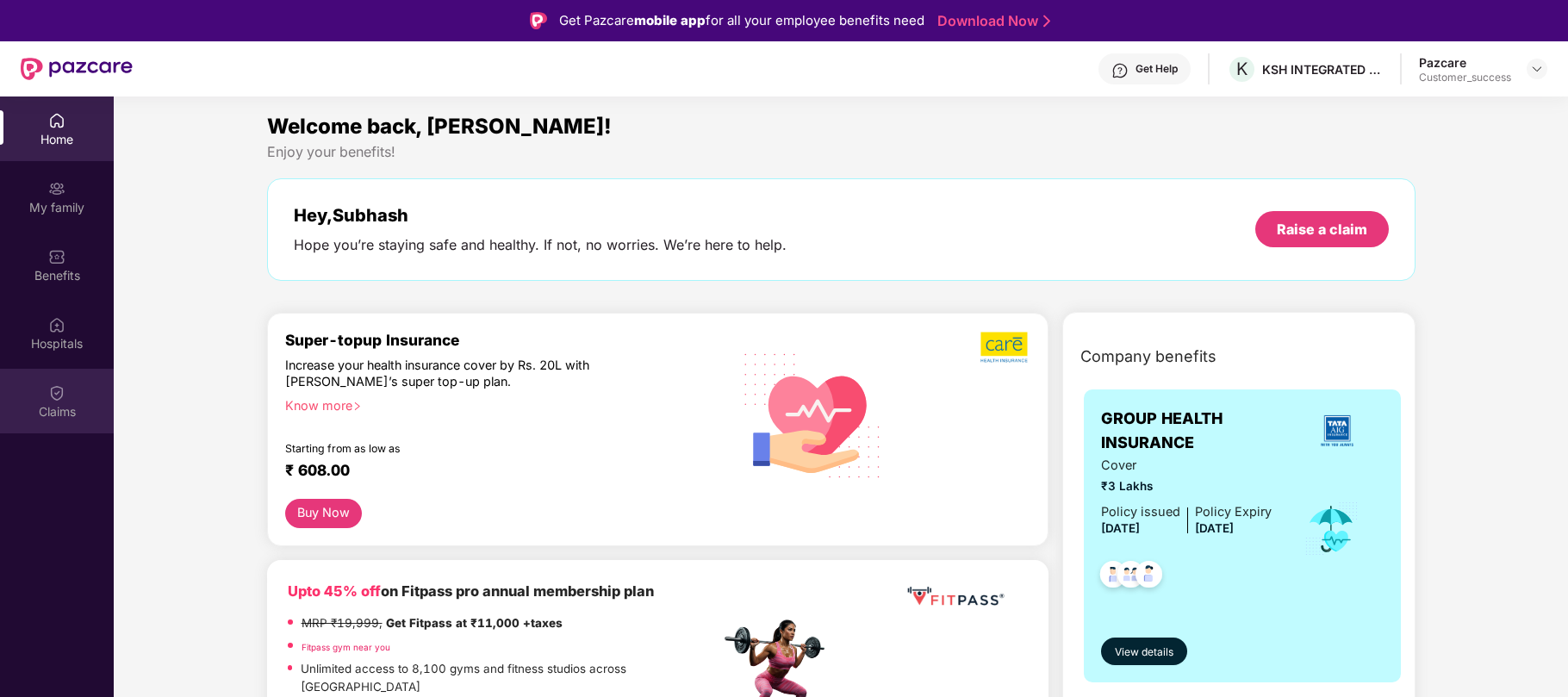
click at [67, 410] on div "Claims" at bounding box center [56, 411] width 114 height 18
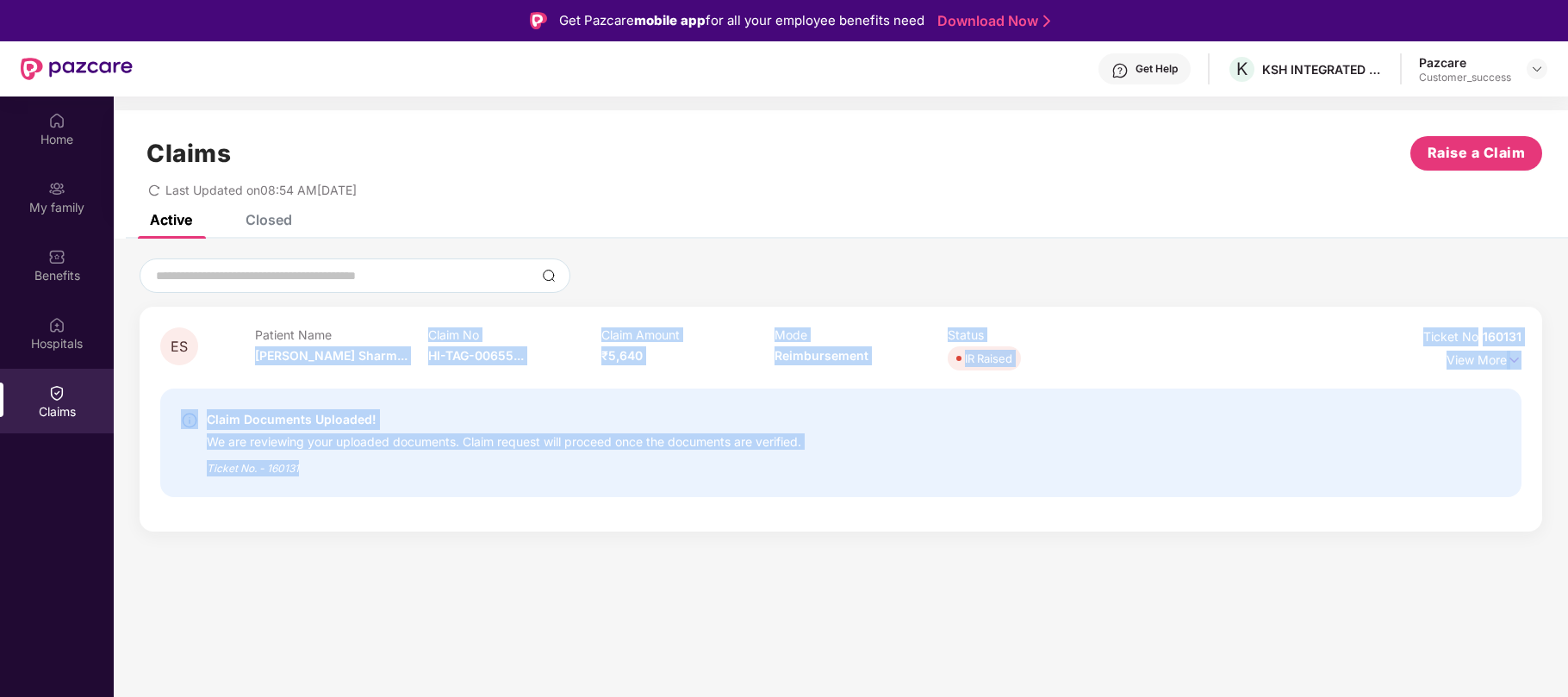
drag, startPoint x: 783, startPoint y: 491, endPoint x: 338, endPoint y: 329, distance: 473.6
click at [338, 329] on div "ES Patient Name [PERSON_NAME]... Claim No HI-TAG-00655... Claim Amount ₹5,640 M…" at bounding box center [840, 419] width 1361 height 183
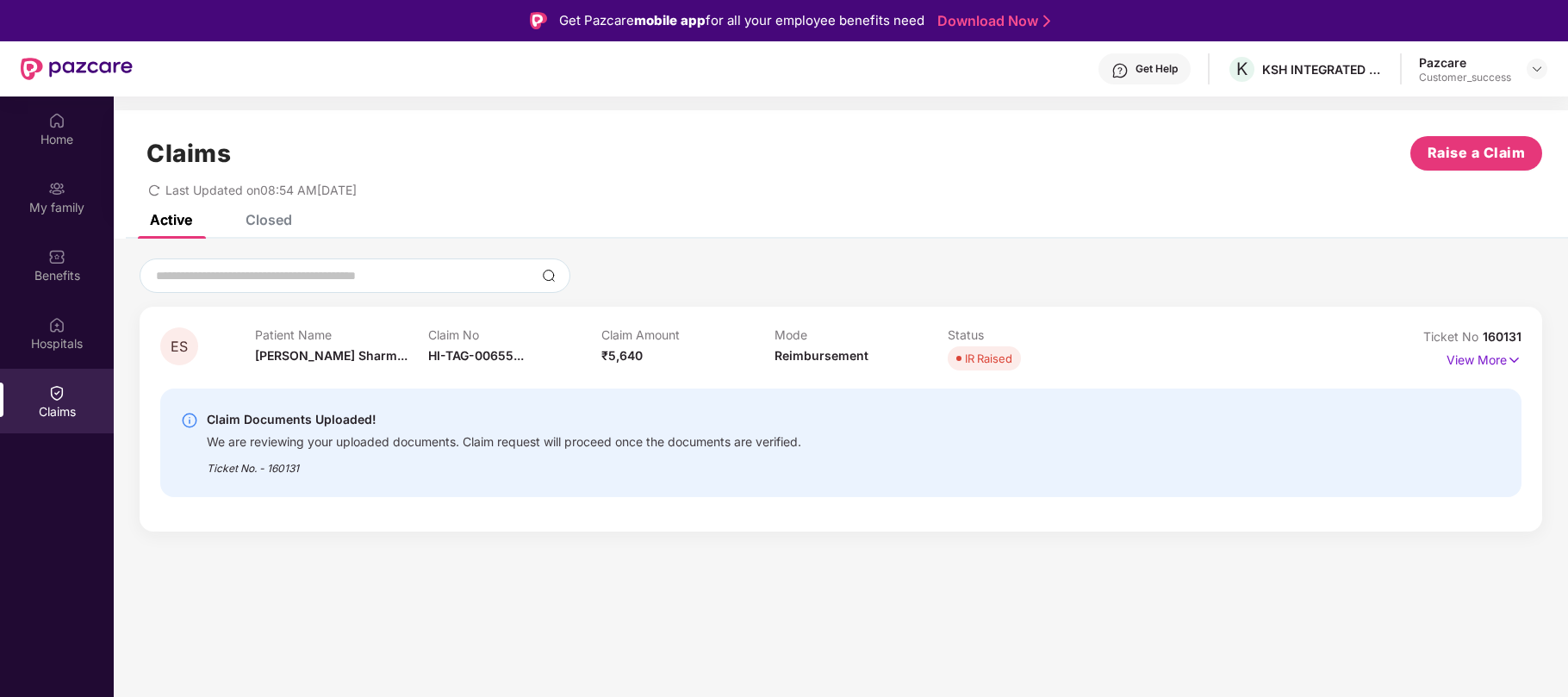
click at [263, 221] on div "Closed" at bounding box center [269, 219] width 46 height 18
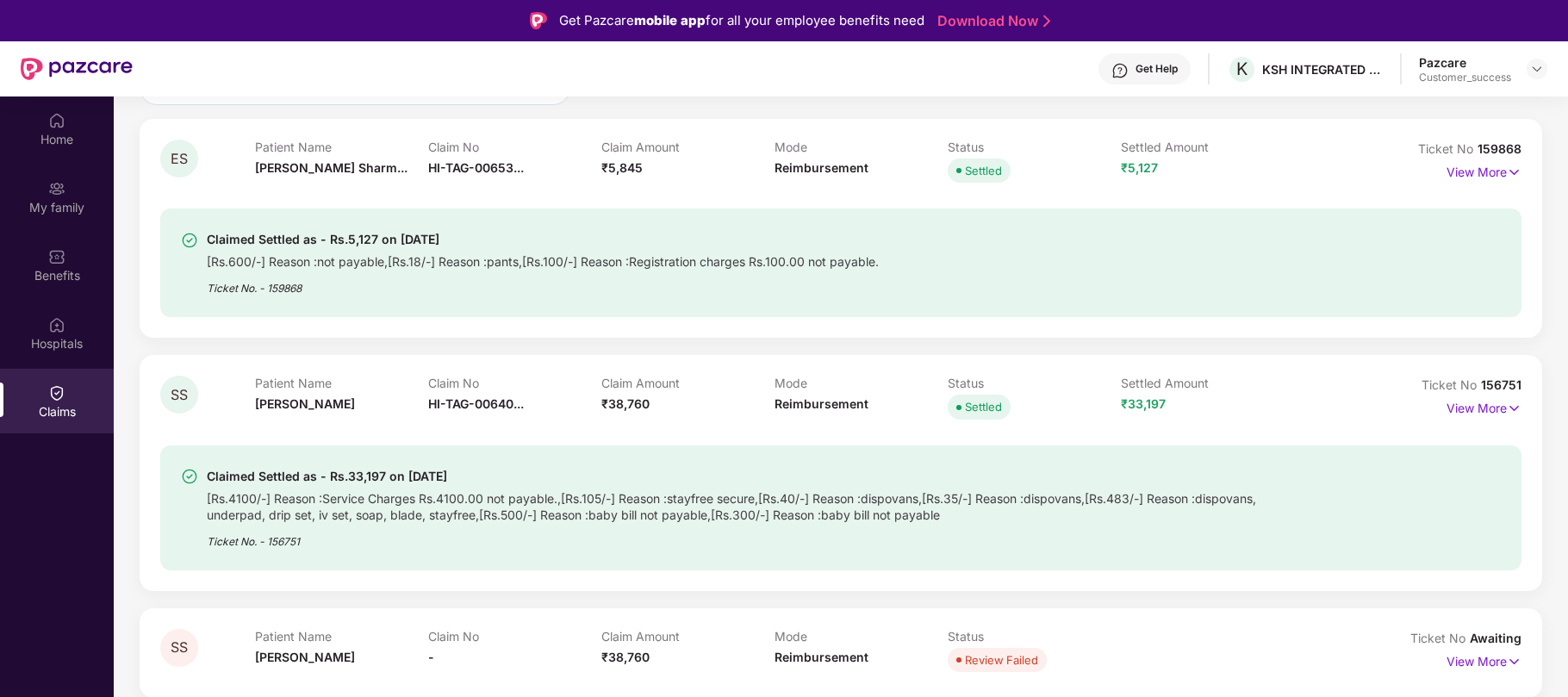
scroll to position [217, 0]
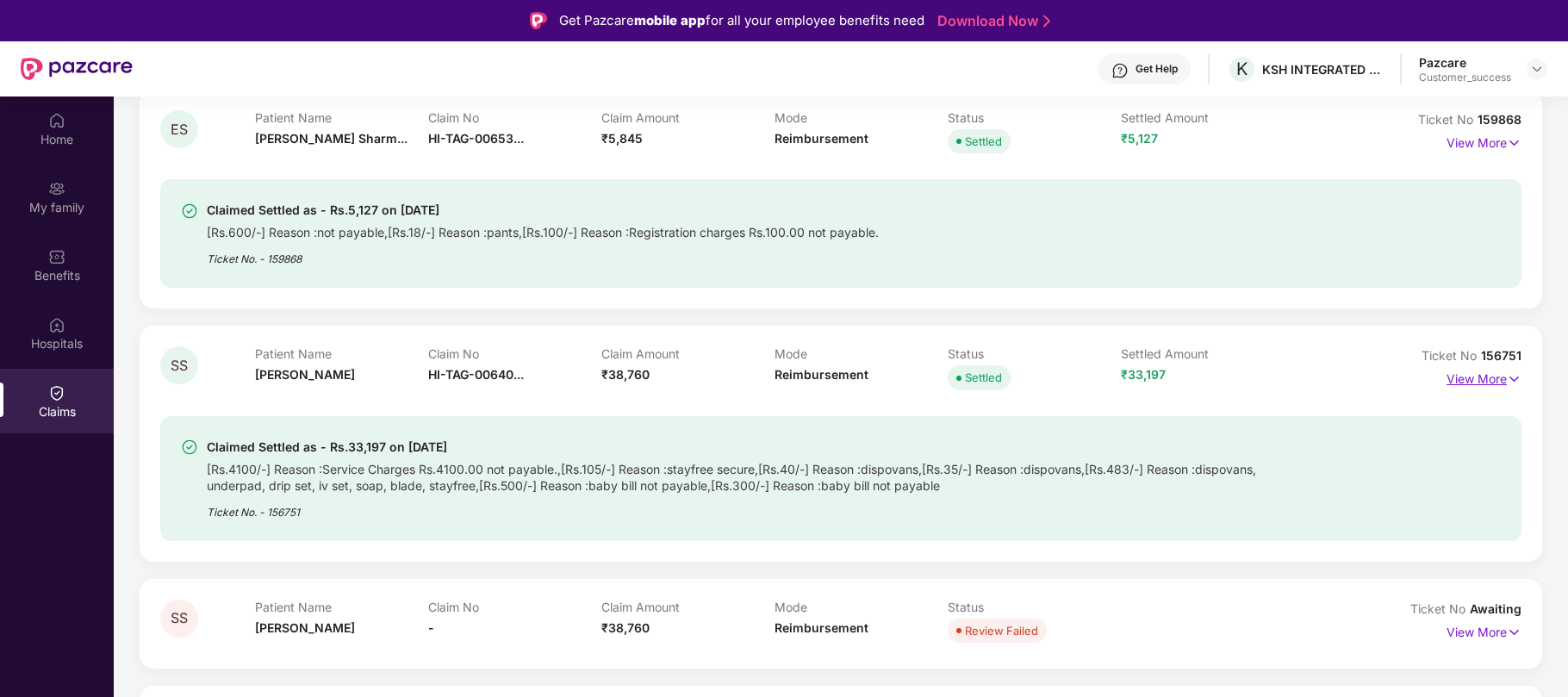
click at [1514, 377] on img at bounding box center [1514, 379] width 15 height 19
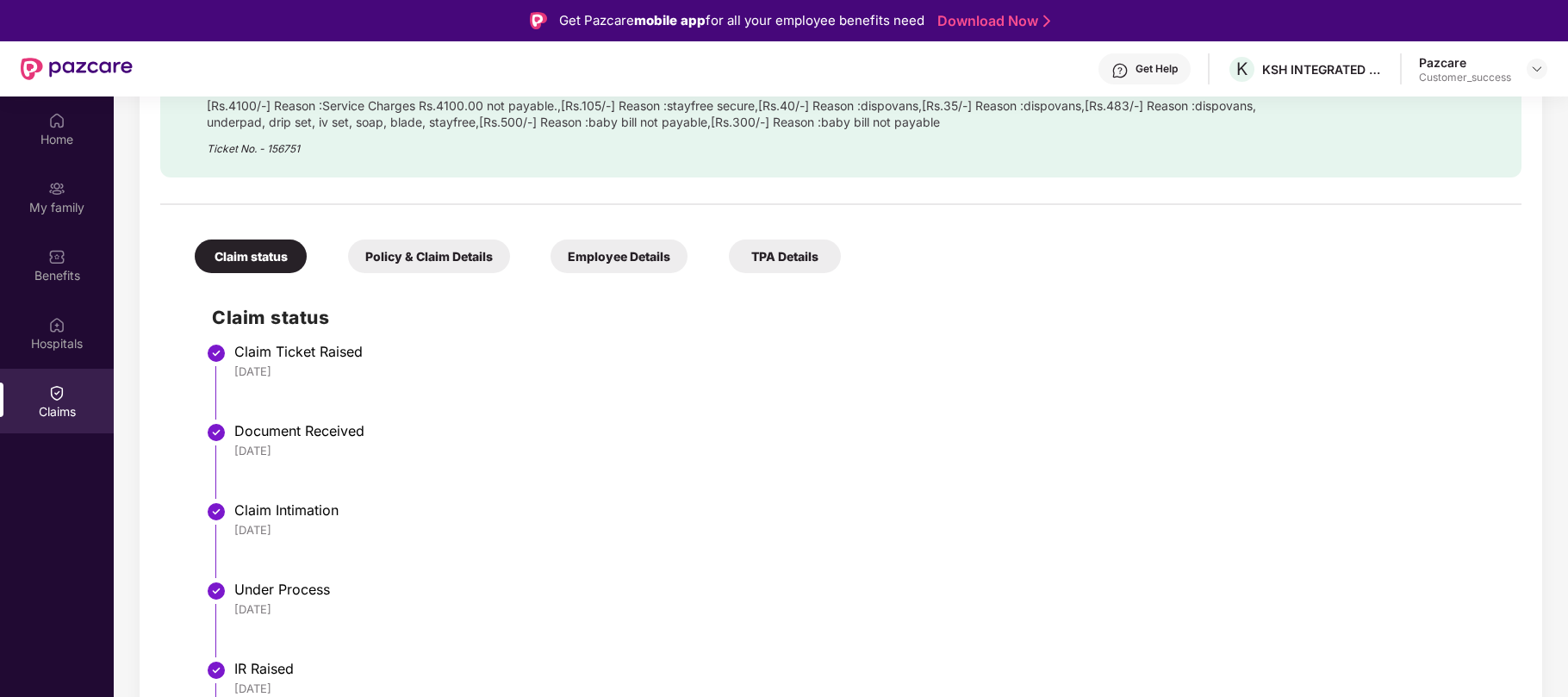
scroll to position [638, 0]
click at [459, 236] on div "Claim status Policy & Claim Details Employee Details TPA Details" at bounding box center [509, 246] width 664 height 51
click at [439, 250] on div "Policy & Claim Details" at bounding box center [428, 254] width 162 height 33
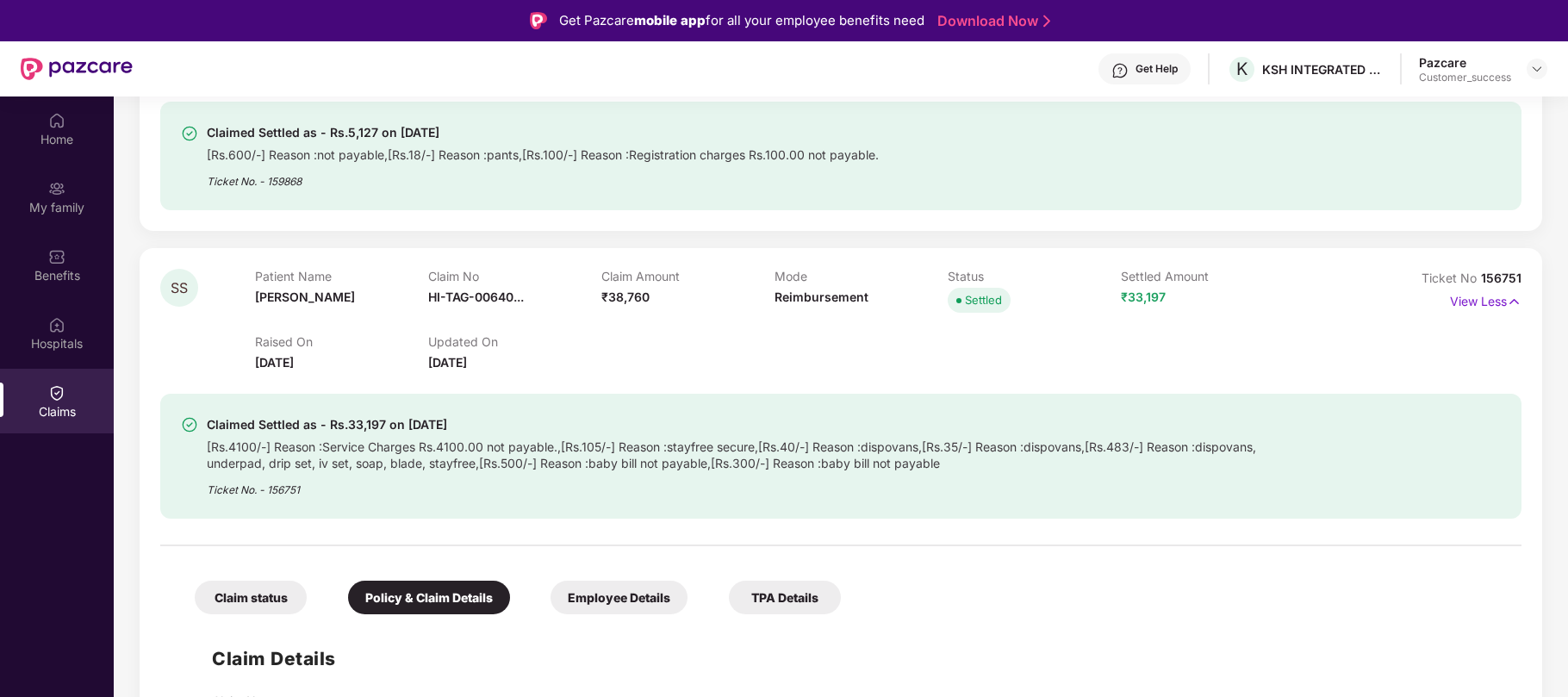
scroll to position [0, 0]
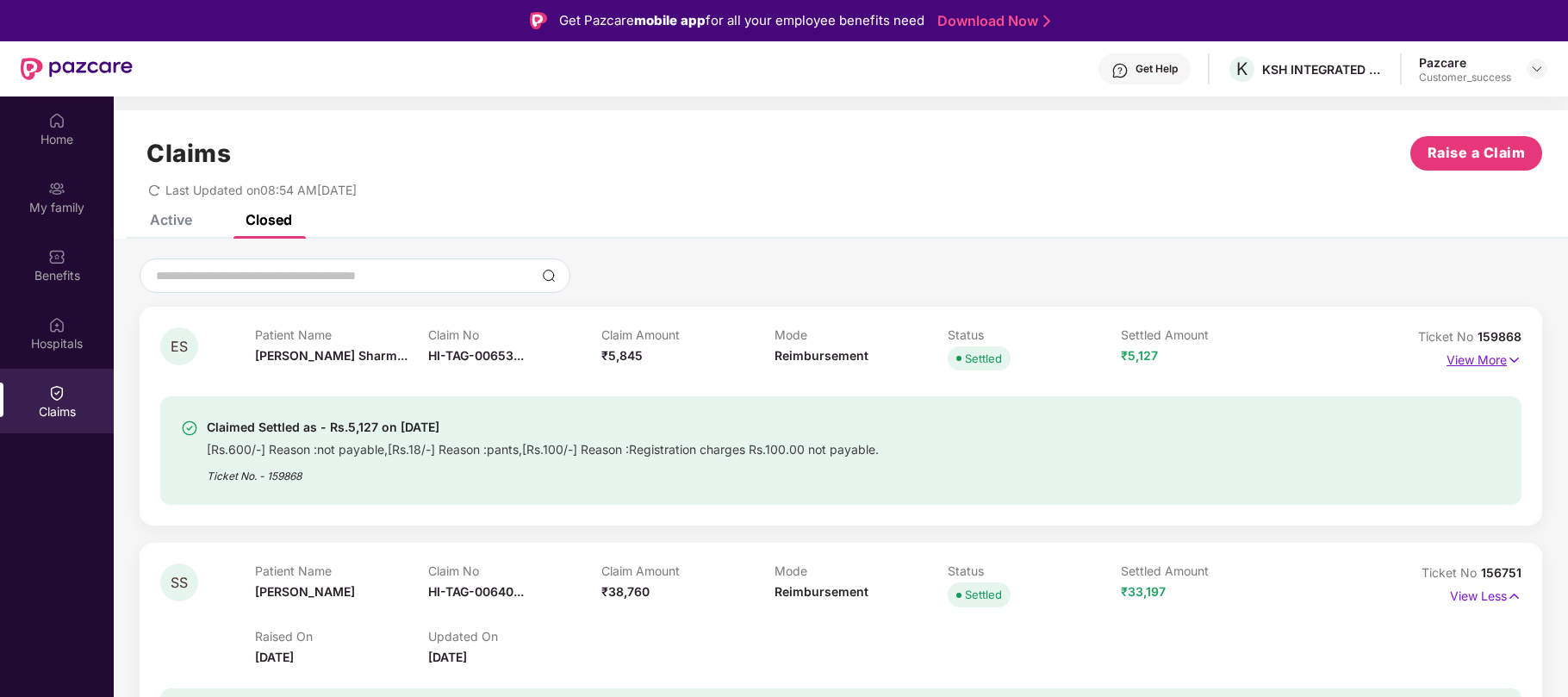
click at [1511, 362] on img at bounding box center [1514, 360] width 15 height 19
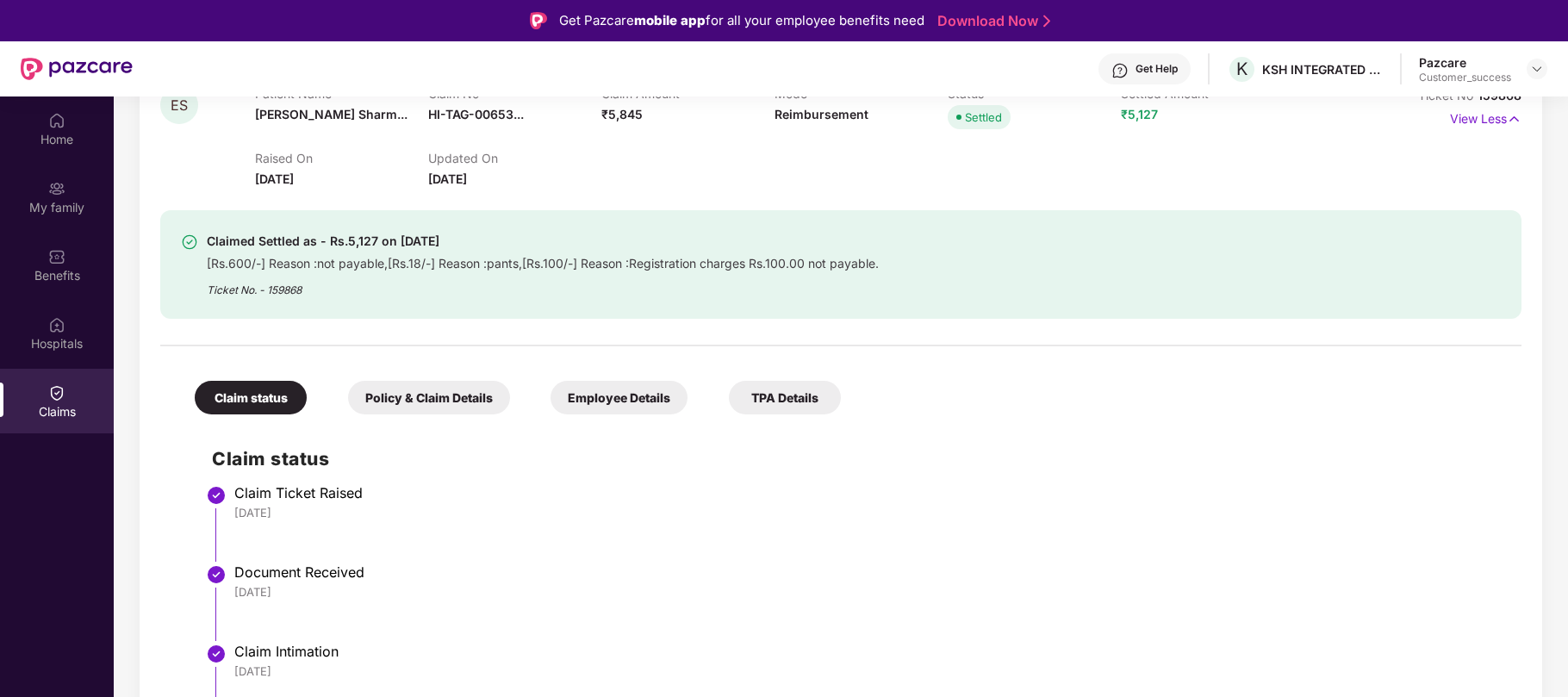
scroll to position [242, 0]
click at [446, 393] on div "Policy & Claim Details" at bounding box center [428, 397] width 162 height 33
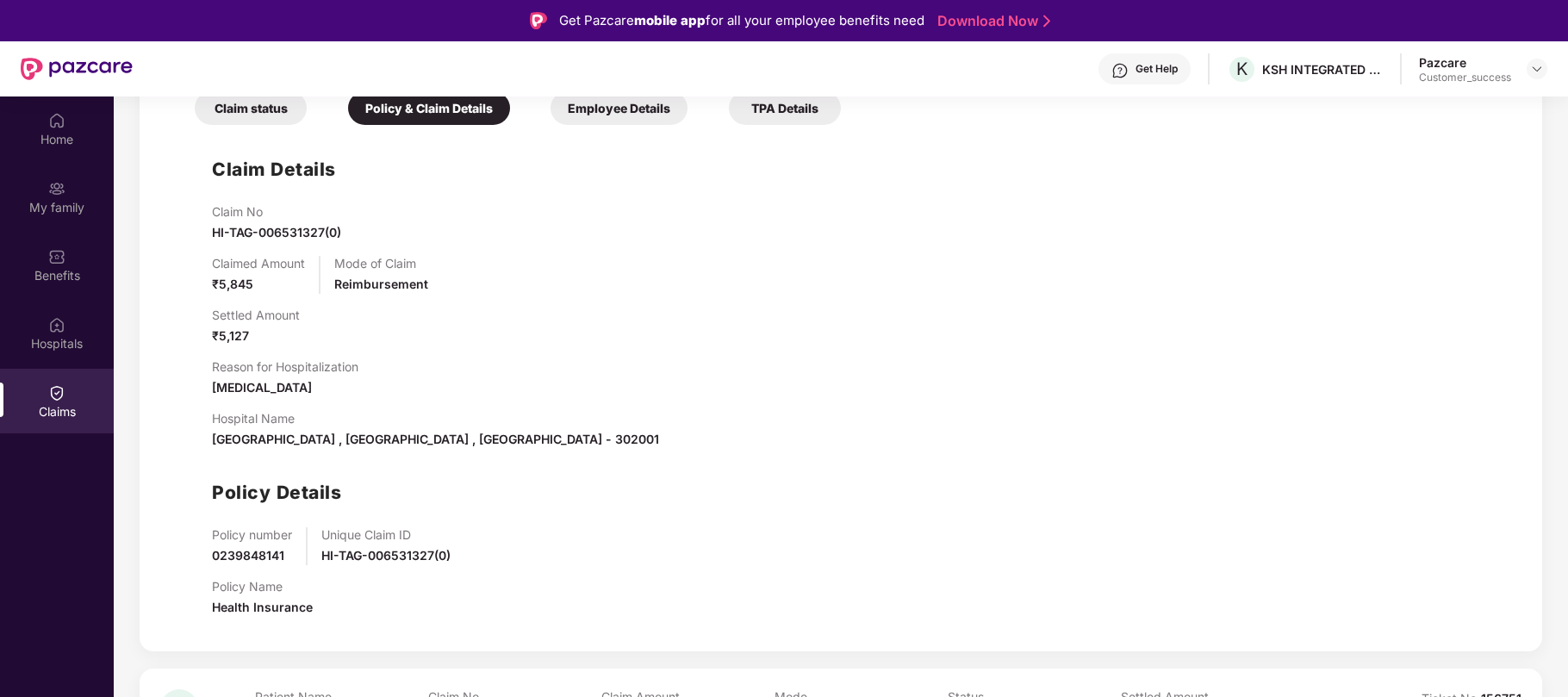
scroll to position [548, 0]
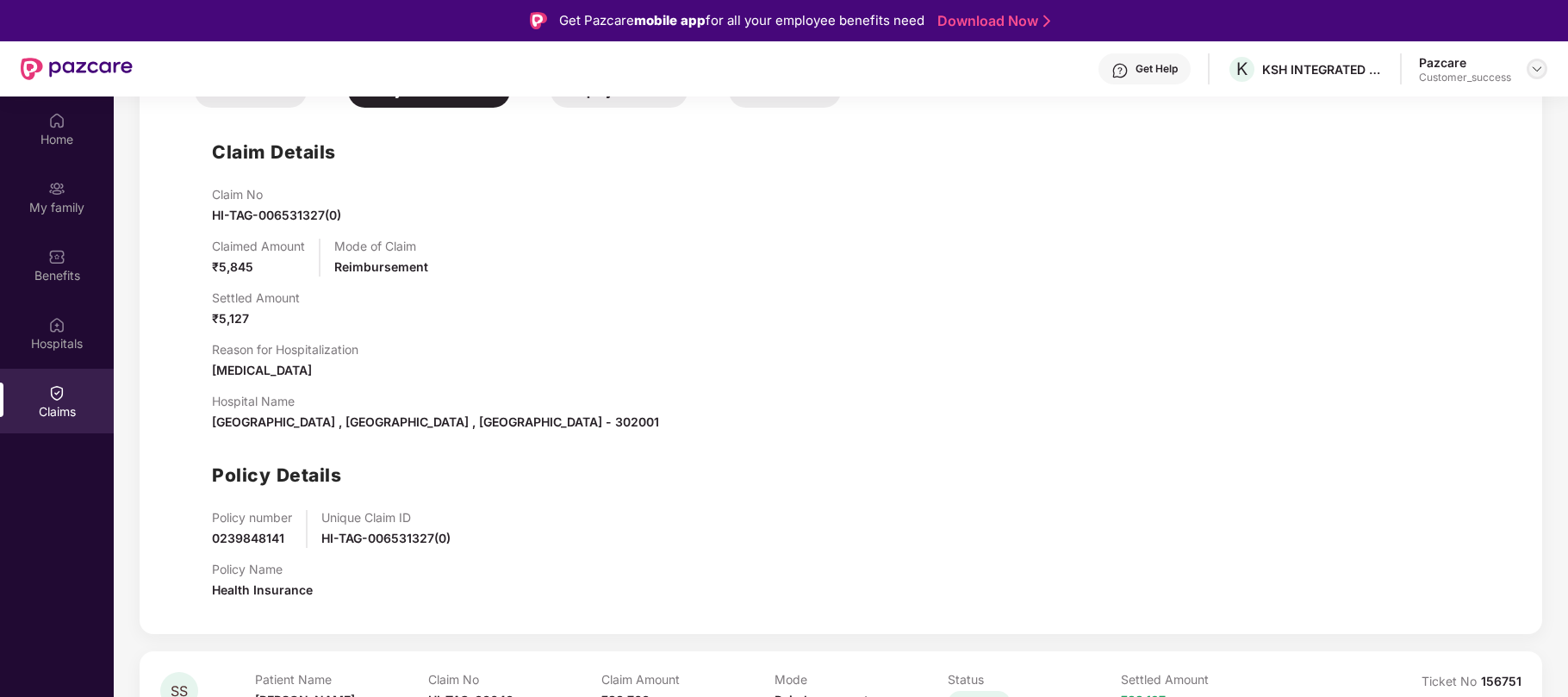
click at [1537, 66] on img at bounding box center [1537, 68] width 14 height 14
click at [1425, 107] on div "Switch to partner view" at bounding box center [1456, 110] width 224 height 33
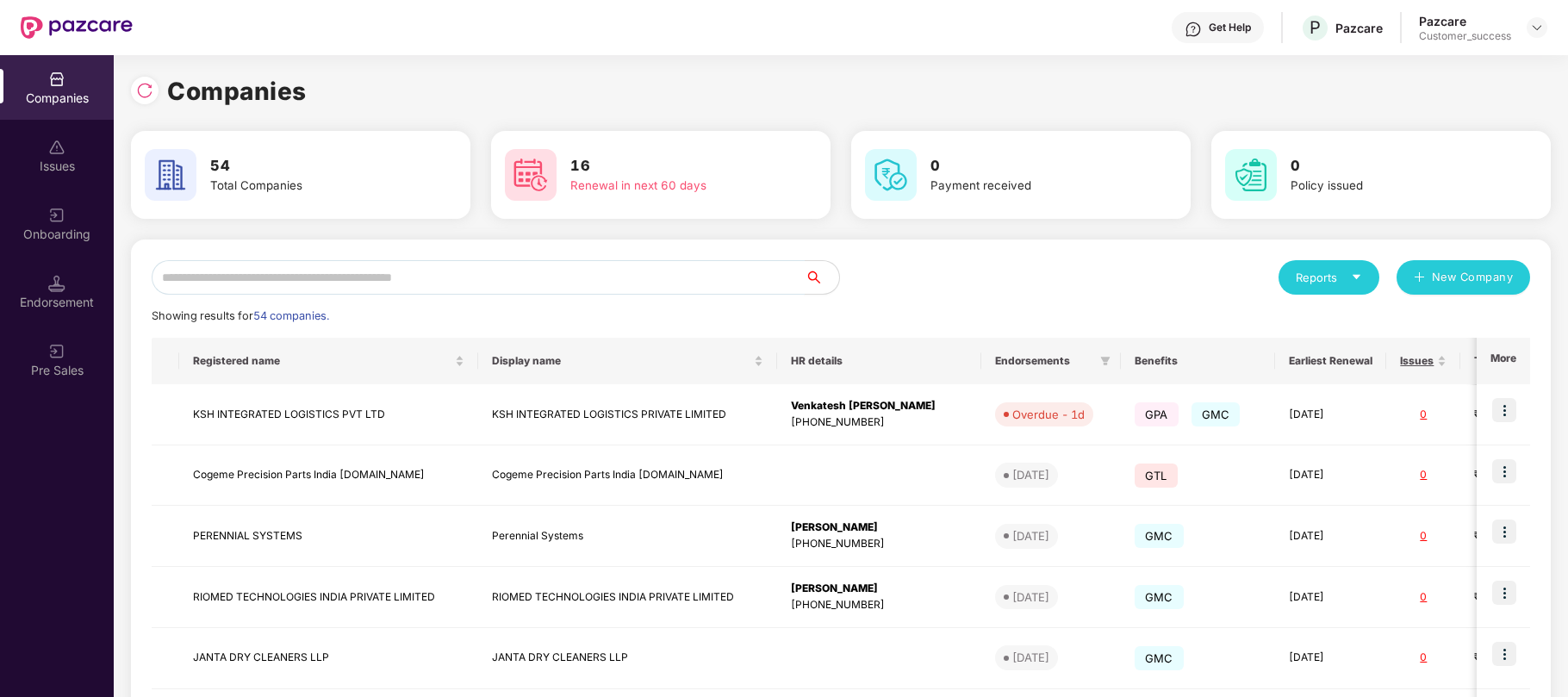
click at [409, 279] on input "text" at bounding box center [478, 276] width 653 height 34
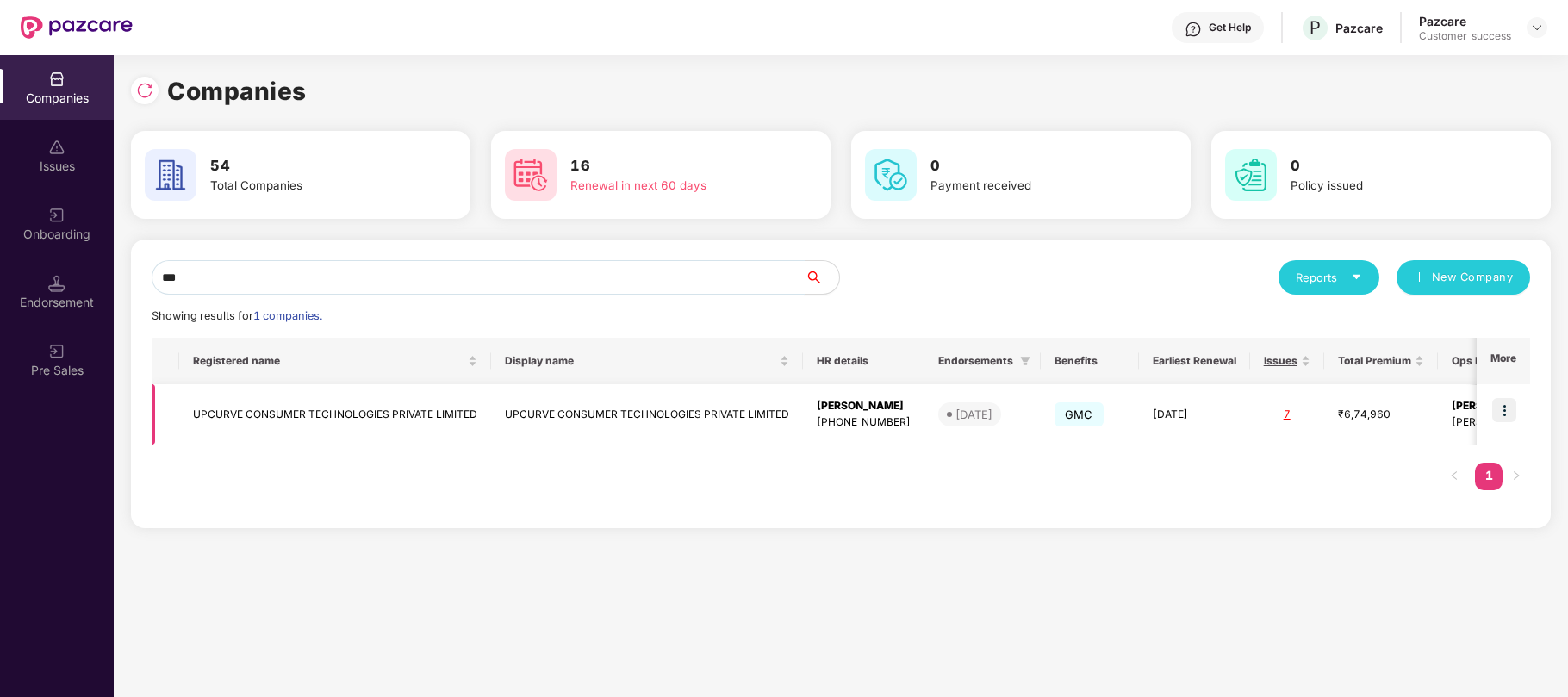
type input "***"
click at [1506, 411] on img at bounding box center [1504, 410] width 24 height 24
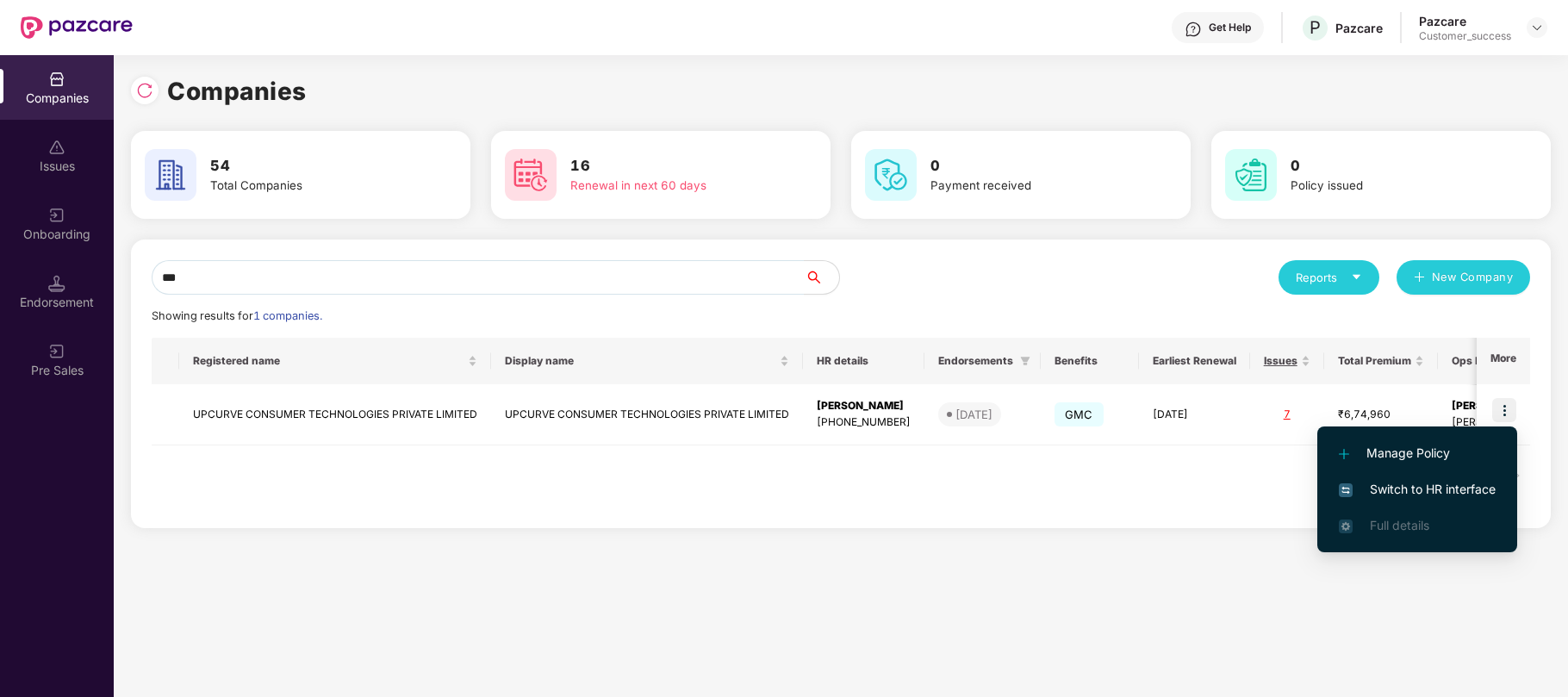
click at [1424, 484] on span "Switch to HR interface" at bounding box center [1417, 489] width 157 height 19
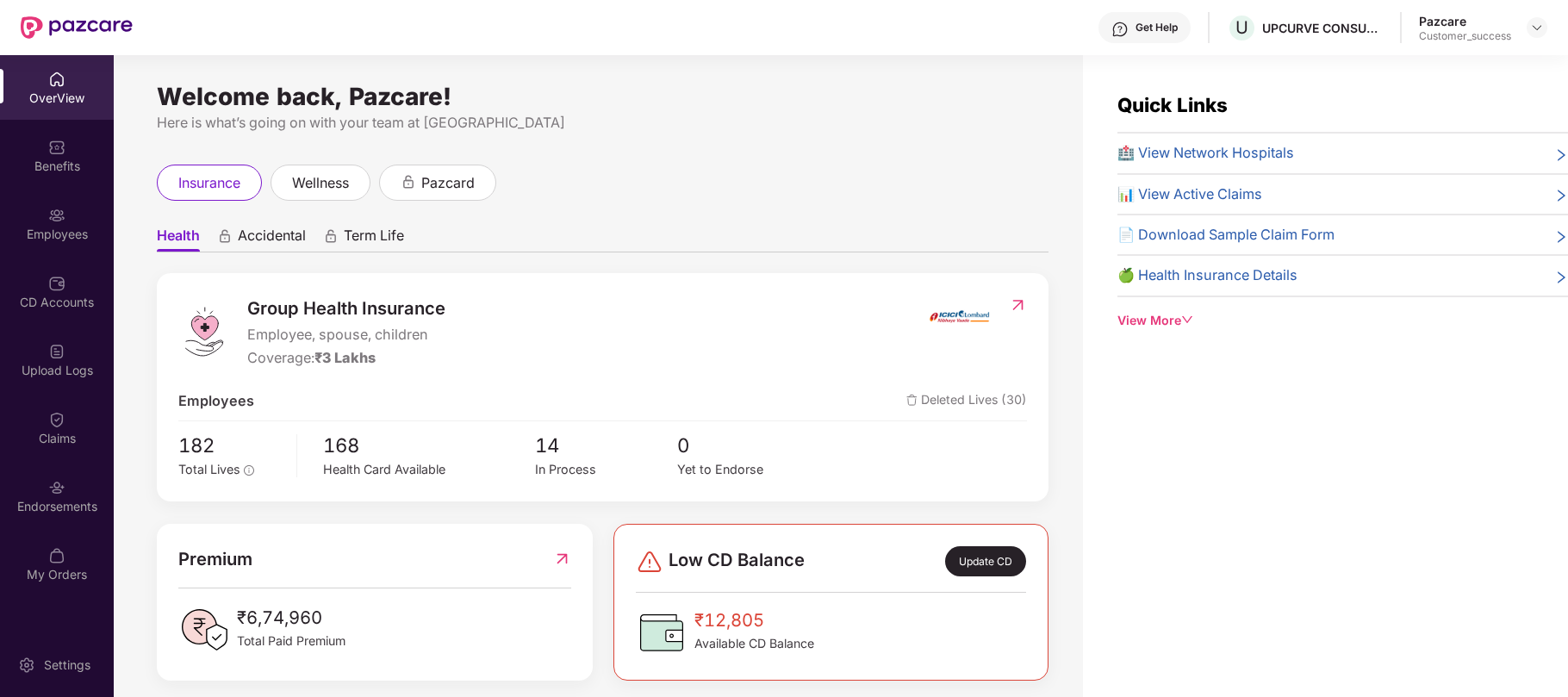
click at [67, 236] on div "Employees" at bounding box center [56, 234] width 114 height 18
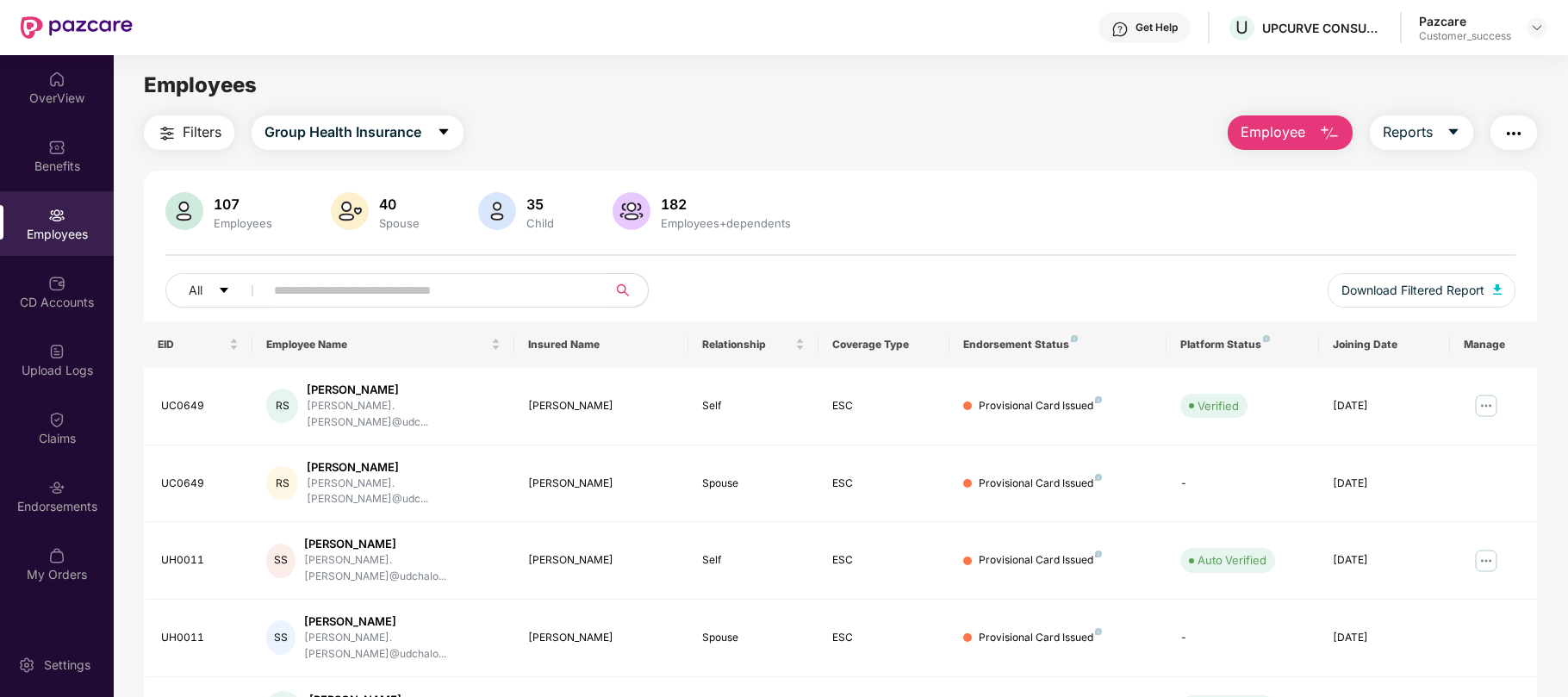
paste input "******"
click at [349, 280] on input "******" at bounding box center [428, 290] width 310 height 26
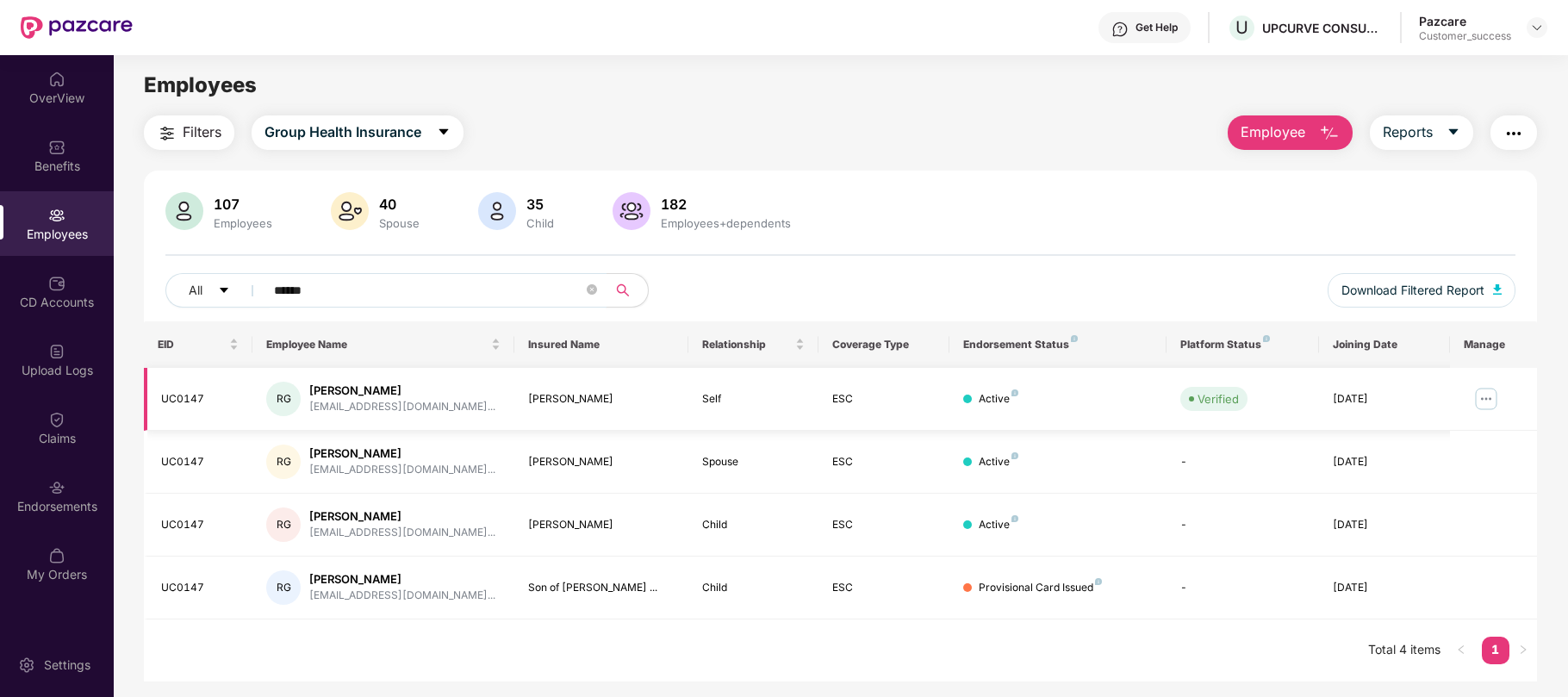
type input "******"
click at [1484, 397] on img at bounding box center [1486, 399] width 28 height 28
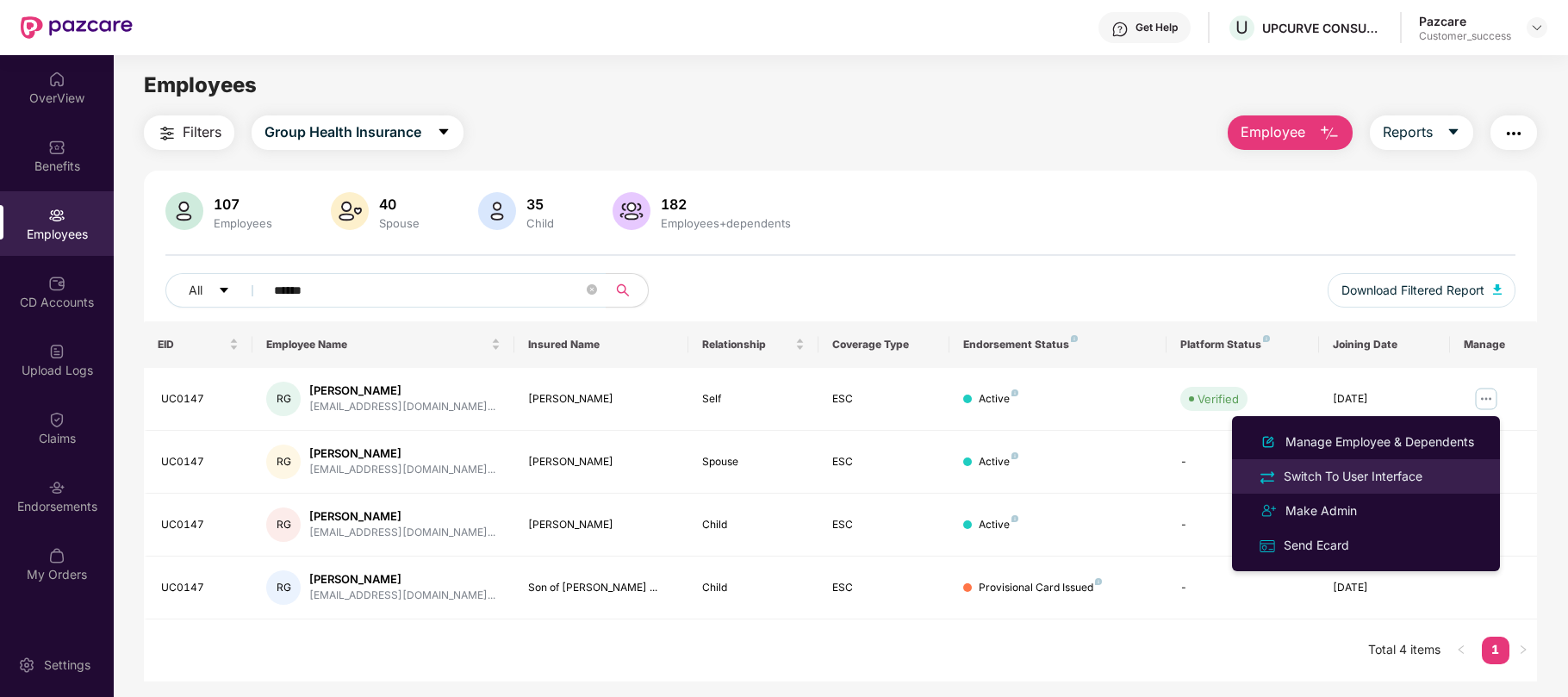
click at [1375, 470] on div "Switch To User Interface" at bounding box center [1353, 476] width 145 height 19
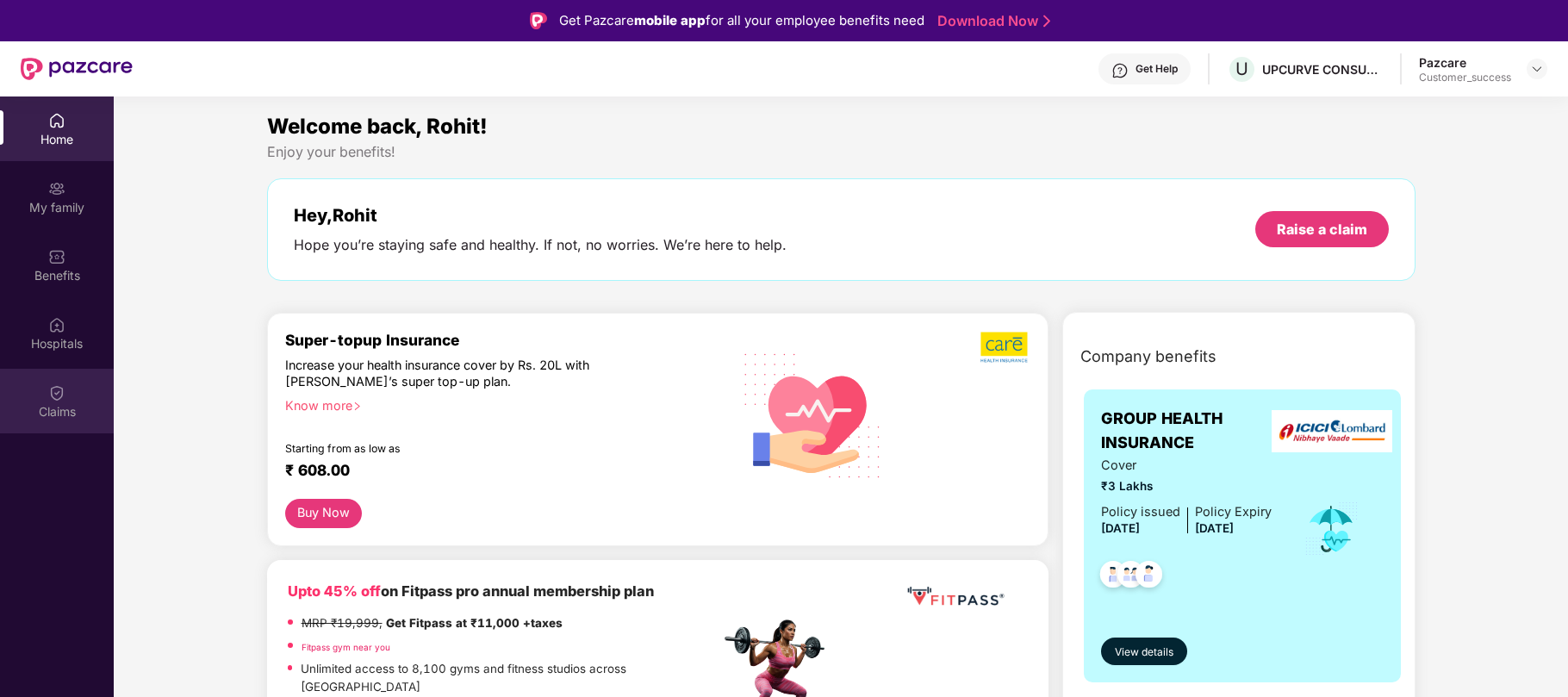
click at [58, 413] on div "Claims" at bounding box center [56, 411] width 114 height 18
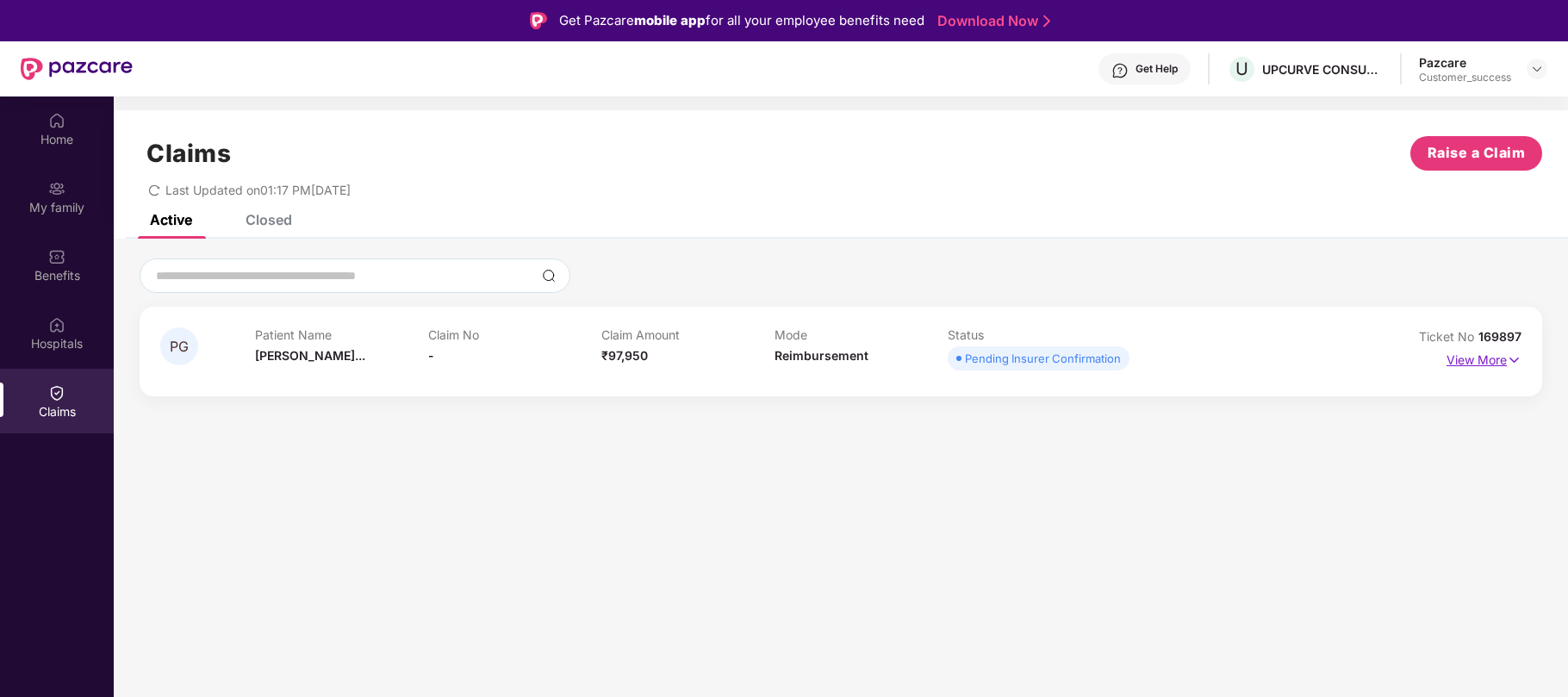
click at [1518, 355] on img at bounding box center [1514, 360] width 15 height 19
